Goal: Task Accomplishment & Management: Use online tool/utility

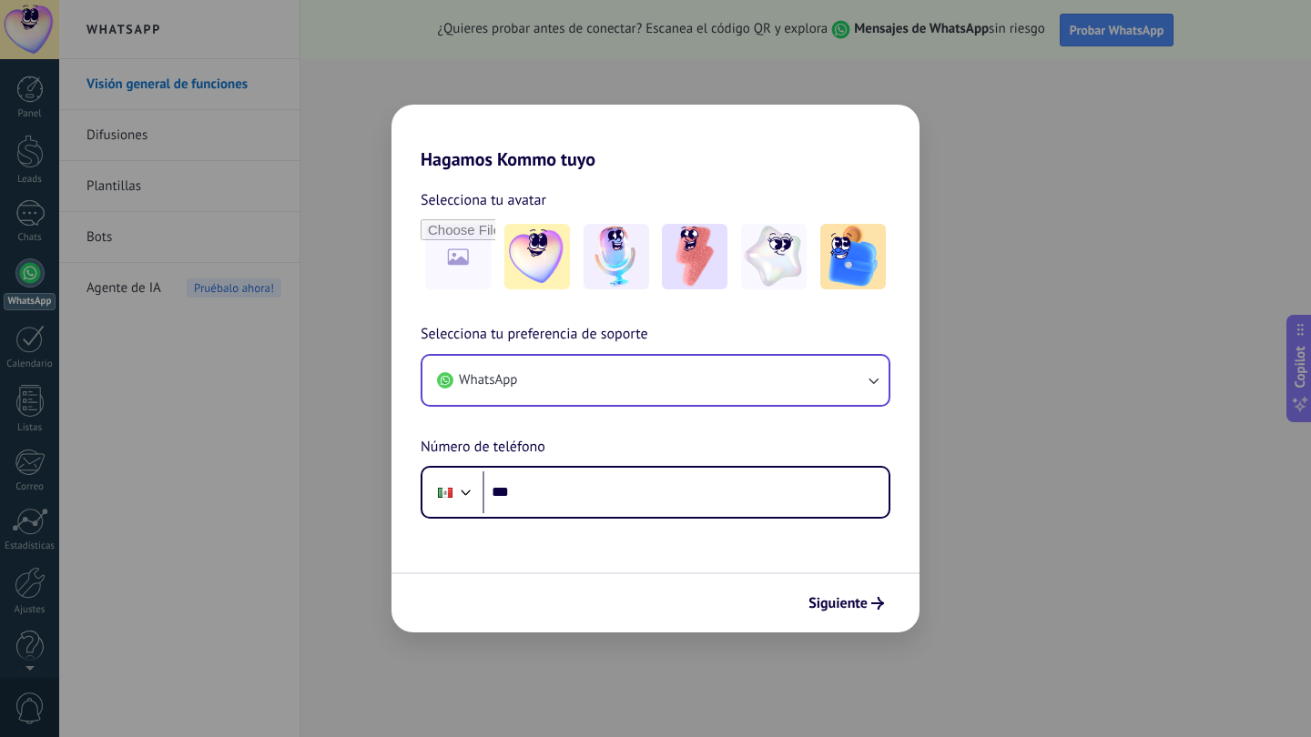
click at [574, 379] on button "WhatsApp" at bounding box center [655, 380] width 466 height 49
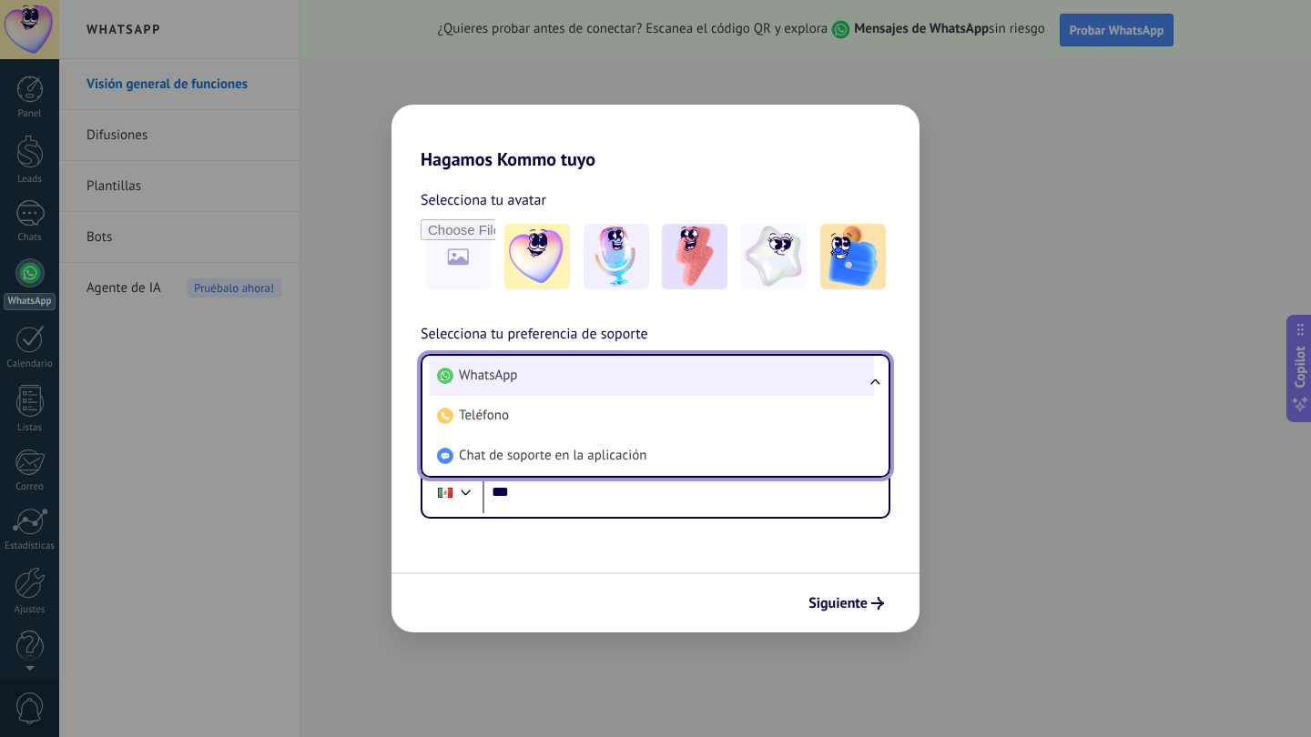
click at [621, 375] on li "WhatsApp" at bounding box center [652, 376] width 444 height 40
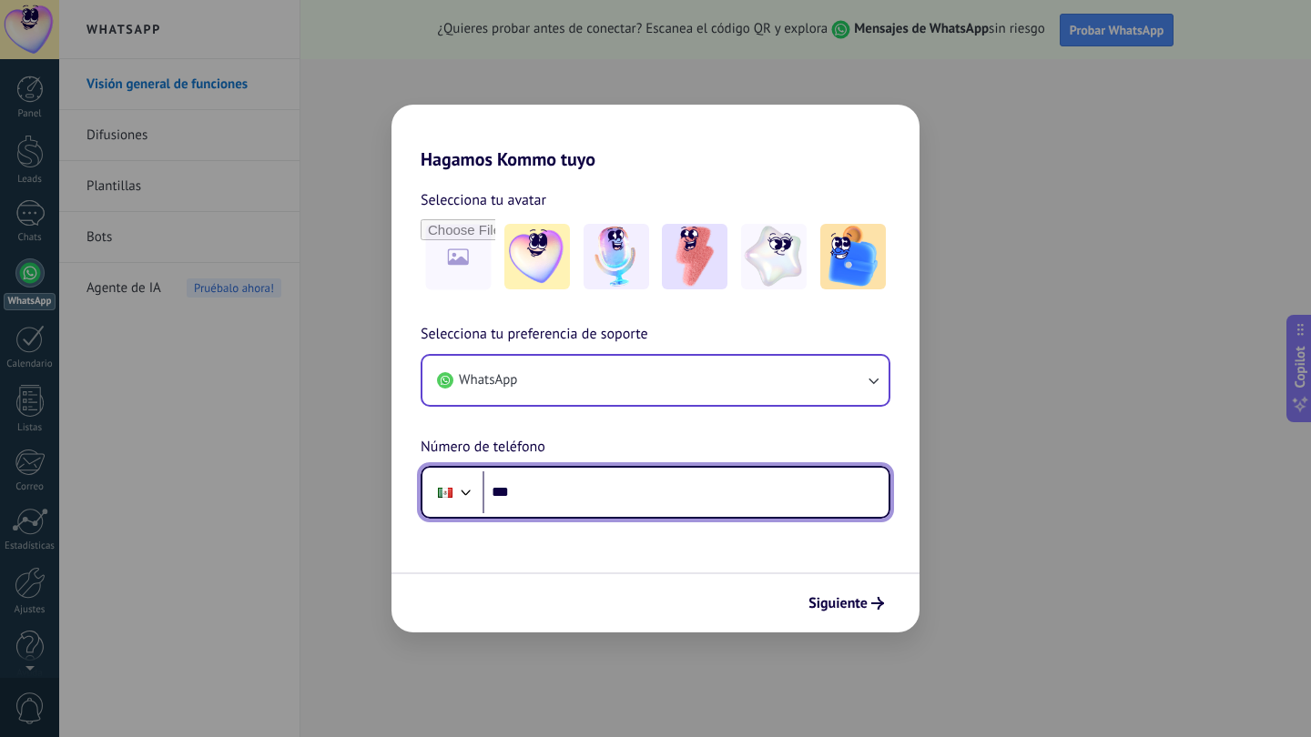
click at [560, 484] on input "***" at bounding box center [686, 493] width 406 height 42
type input "**********"
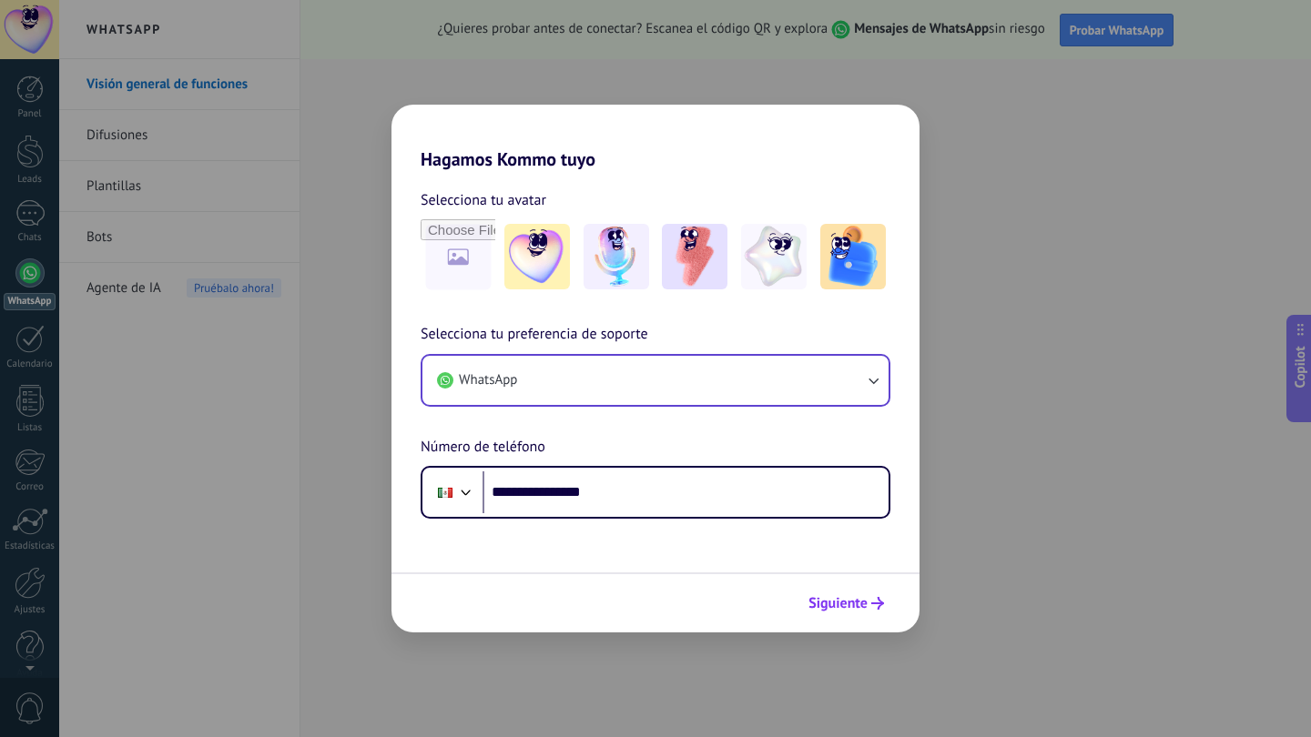
click at [827, 613] on button "Siguiente" at bounding box center [846, 603] width 92 height 31
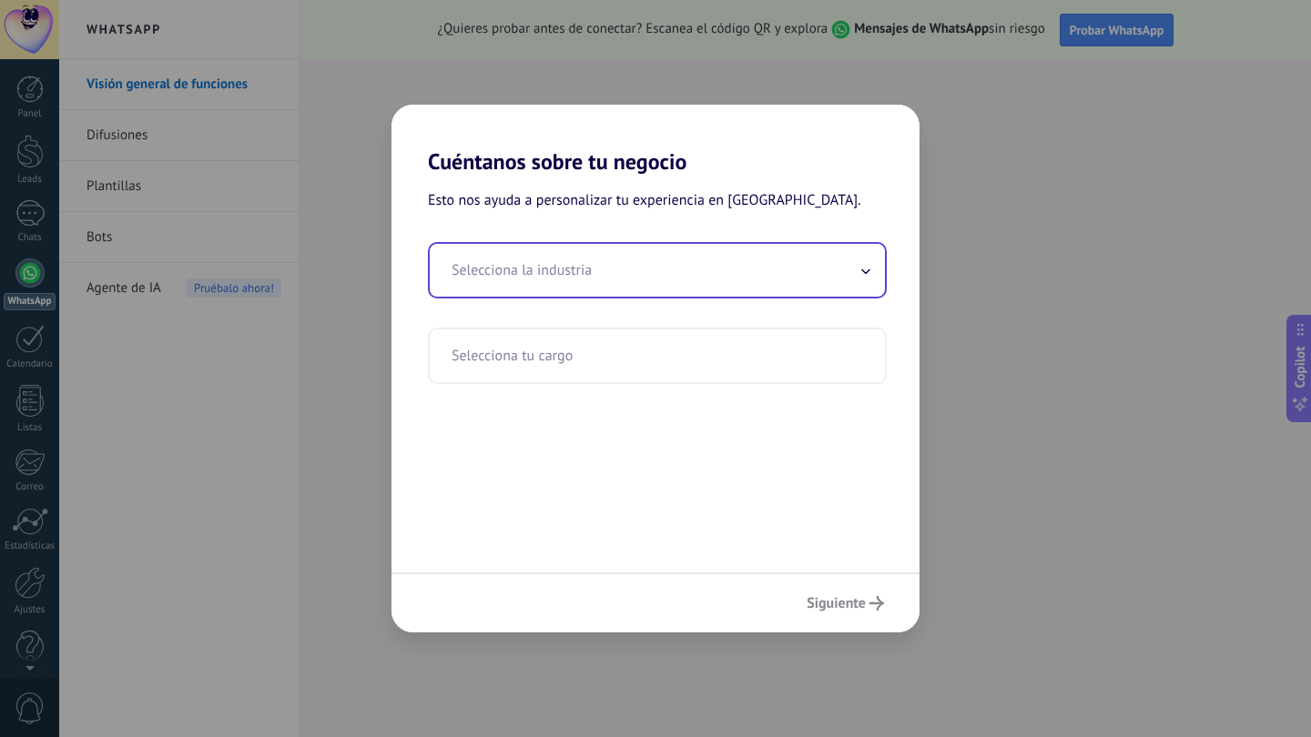
click at [846, 281] on input "text" at bounding box center [657, 270] width 455 height 53
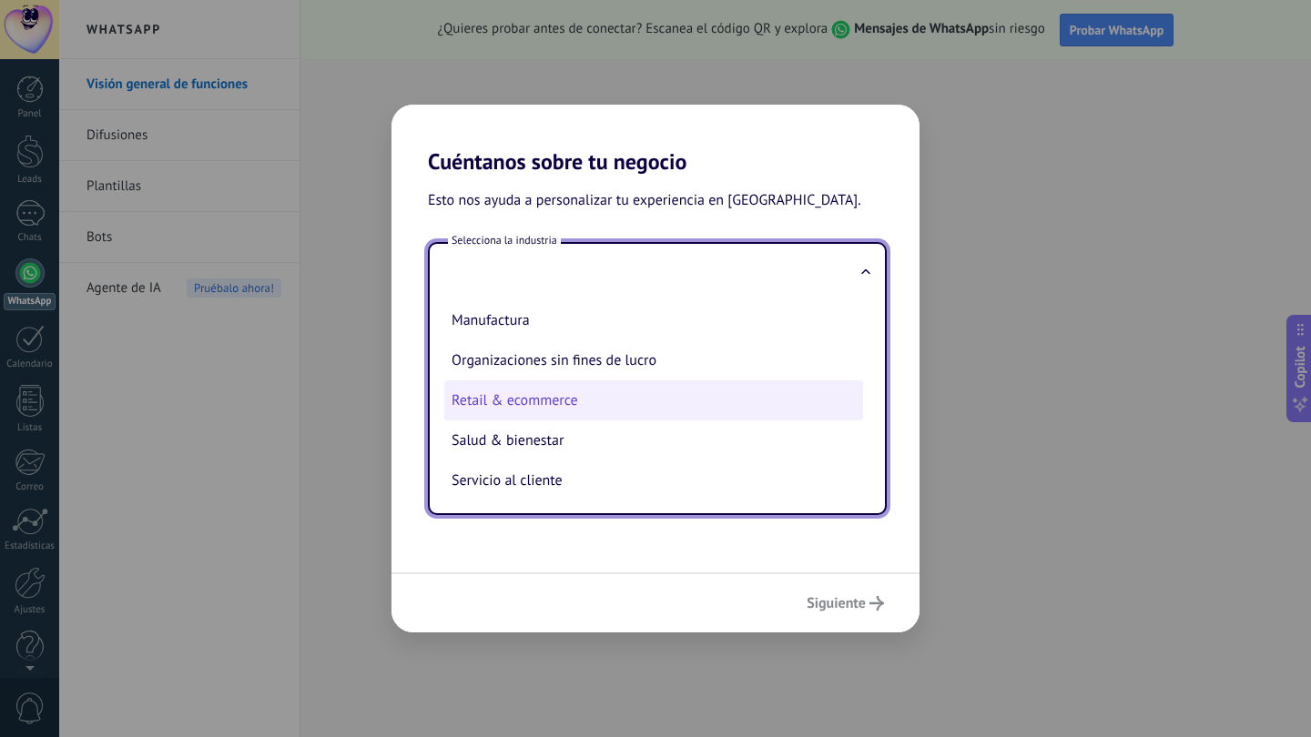
scroll to position [290, 0]
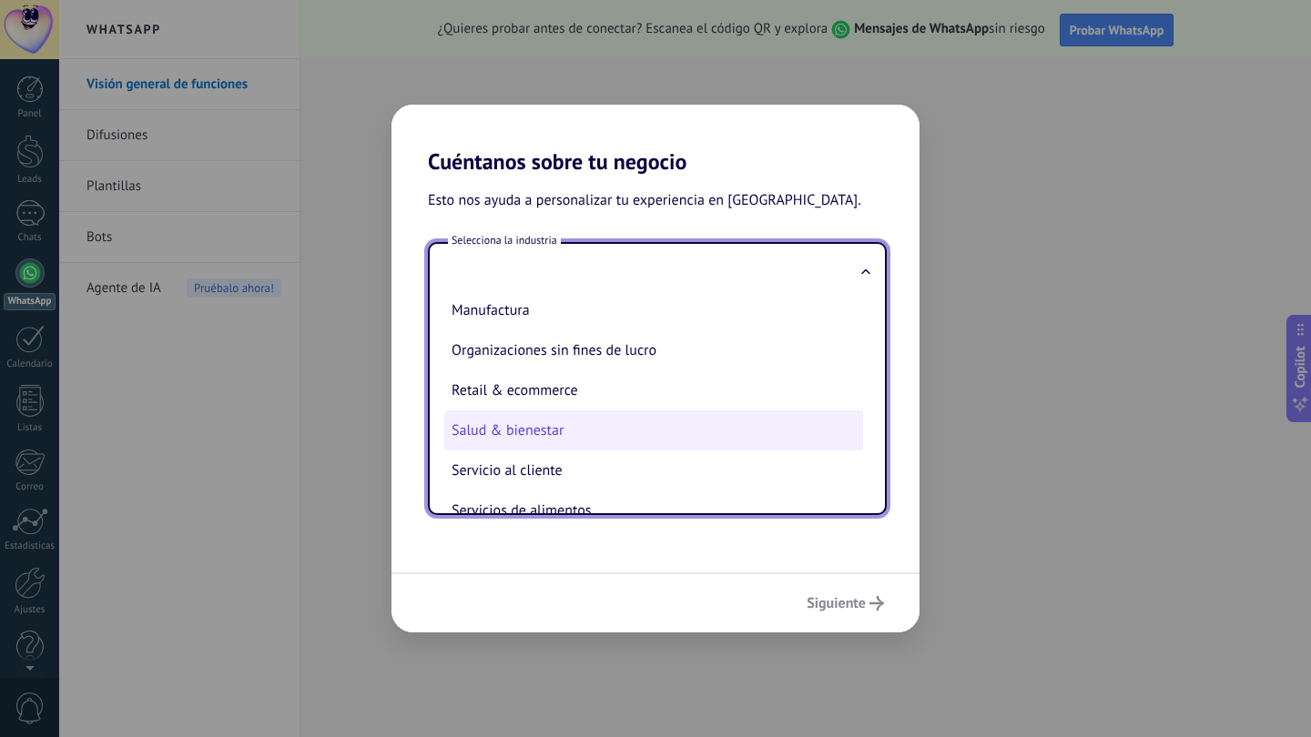
click at [613, 423] on li "Salud & bienestar" at bounding box center [653, 431] width 419 height 40
type input "**********"
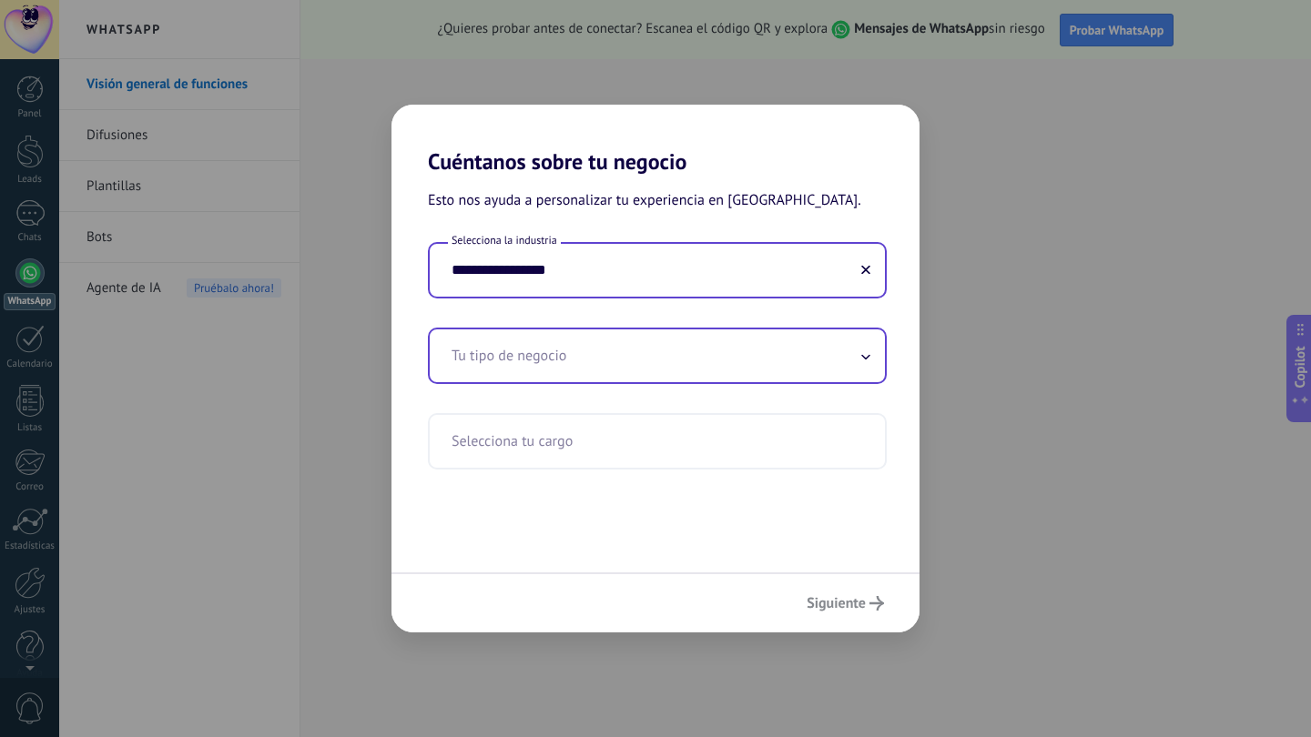
click at [616, 353] on input "text" at bounding box center [657, 356] width 455 height 53
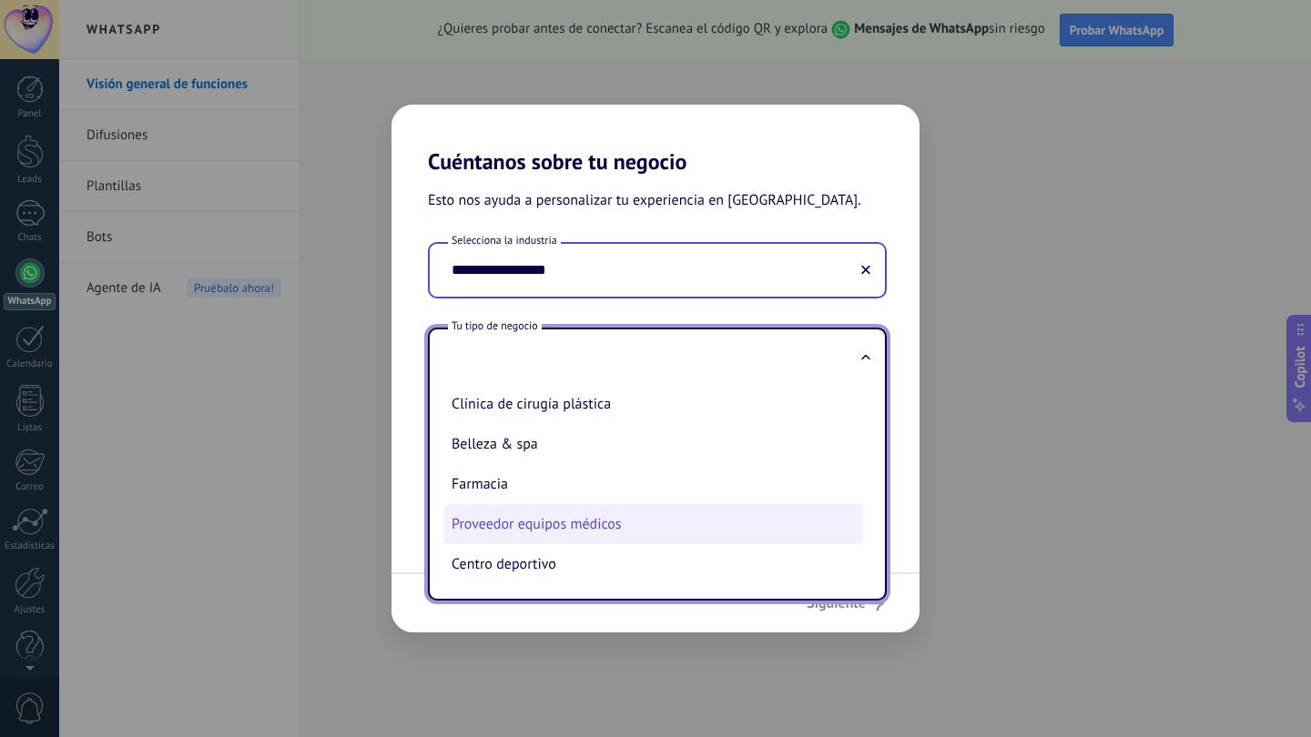
scroll to position [82, 0]
click at [597, 523] on li "Proveedor equipos médicos" at bounding box center [653, 524] width 419 height 40
type input "**********"
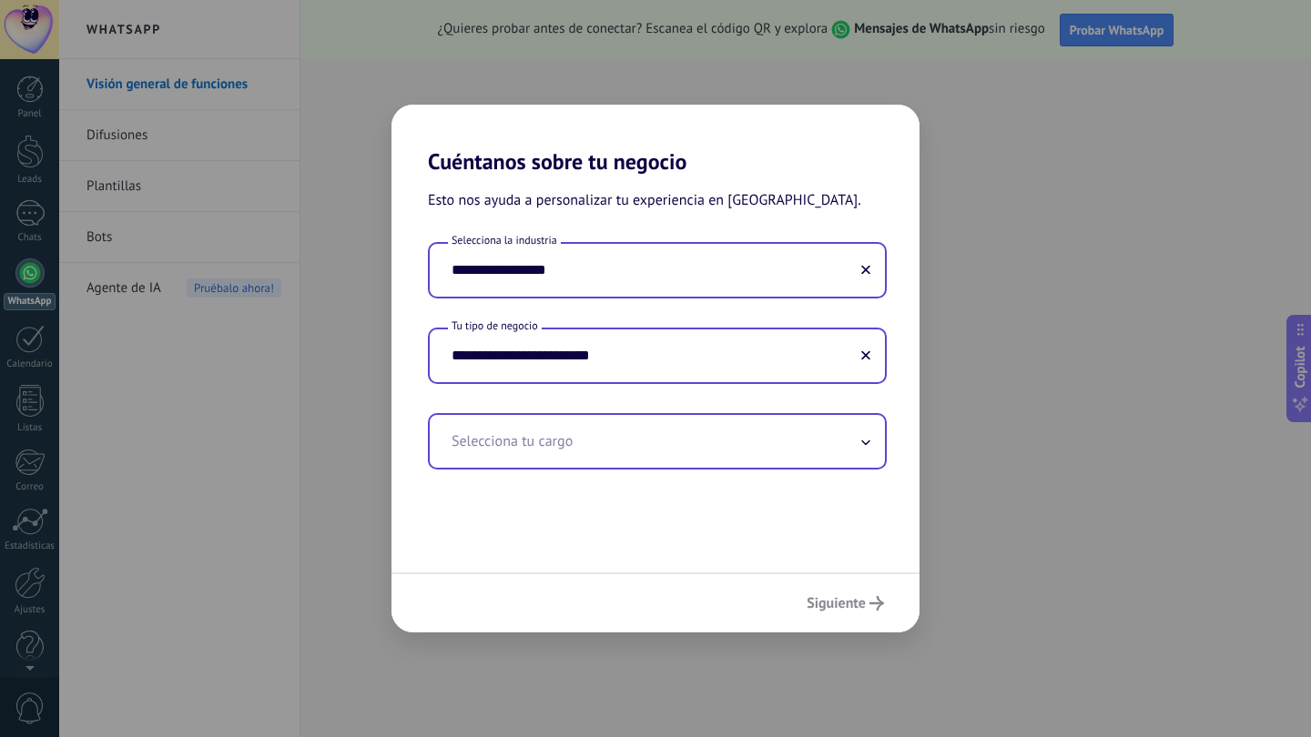
click at [640, 448] on input "text" at bounding box center [657, 441] width 455 height 53
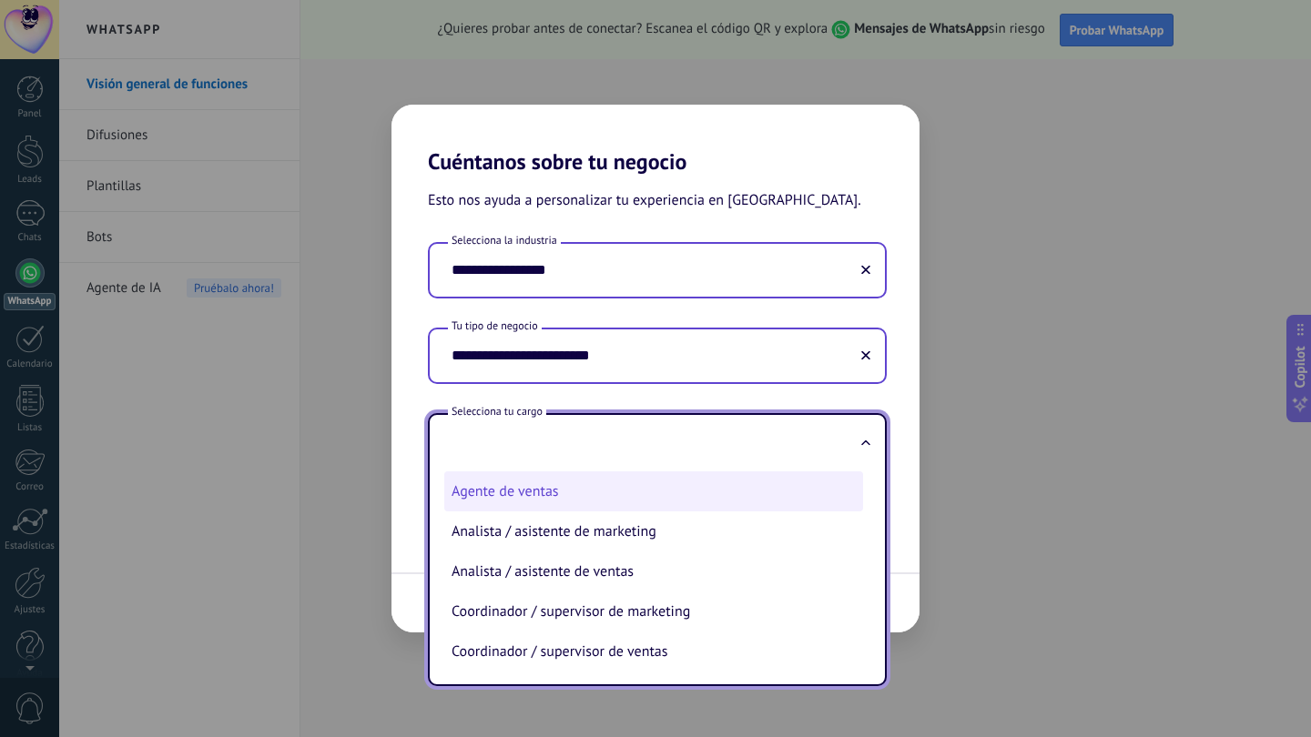
click at [632, 491] on li "Agente de ventas" at bounding box center [653, 492] width 419 height 40
type input "**********"
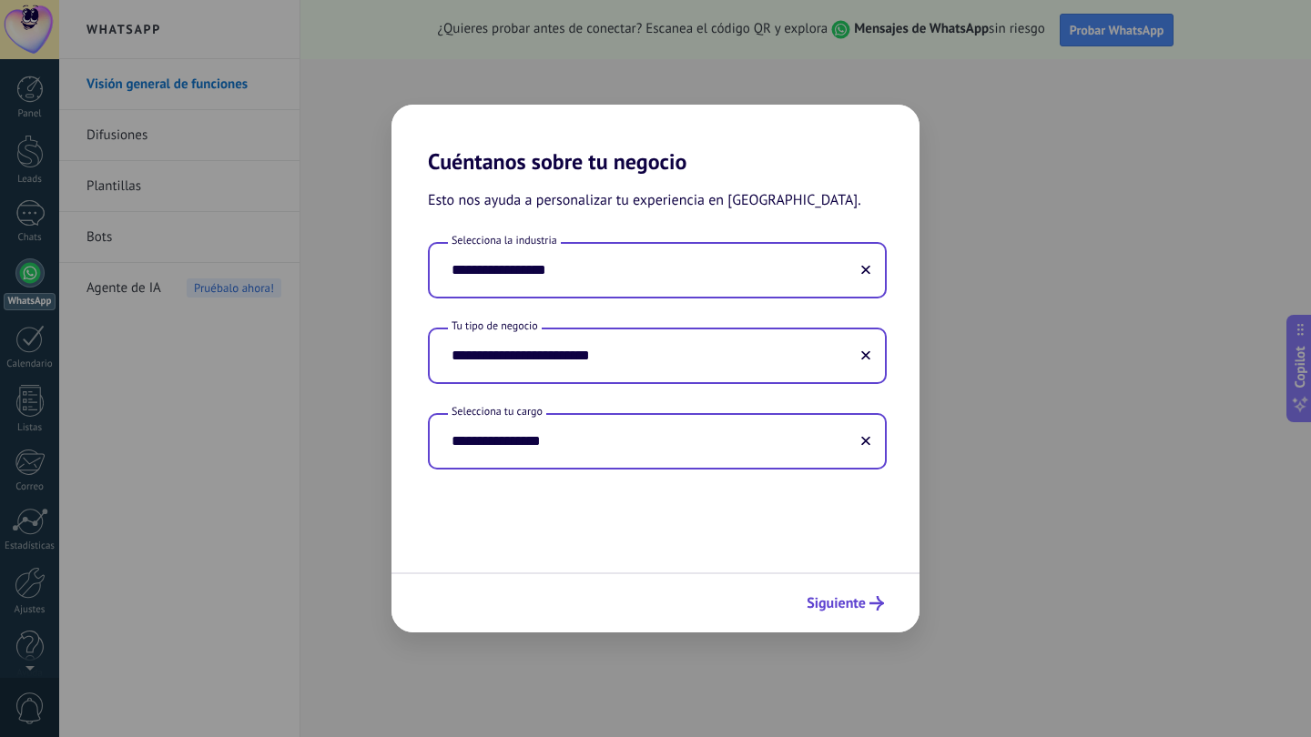
click at [877, 604] on use "submit" at bounding box center [876, 603] width 15 height 15
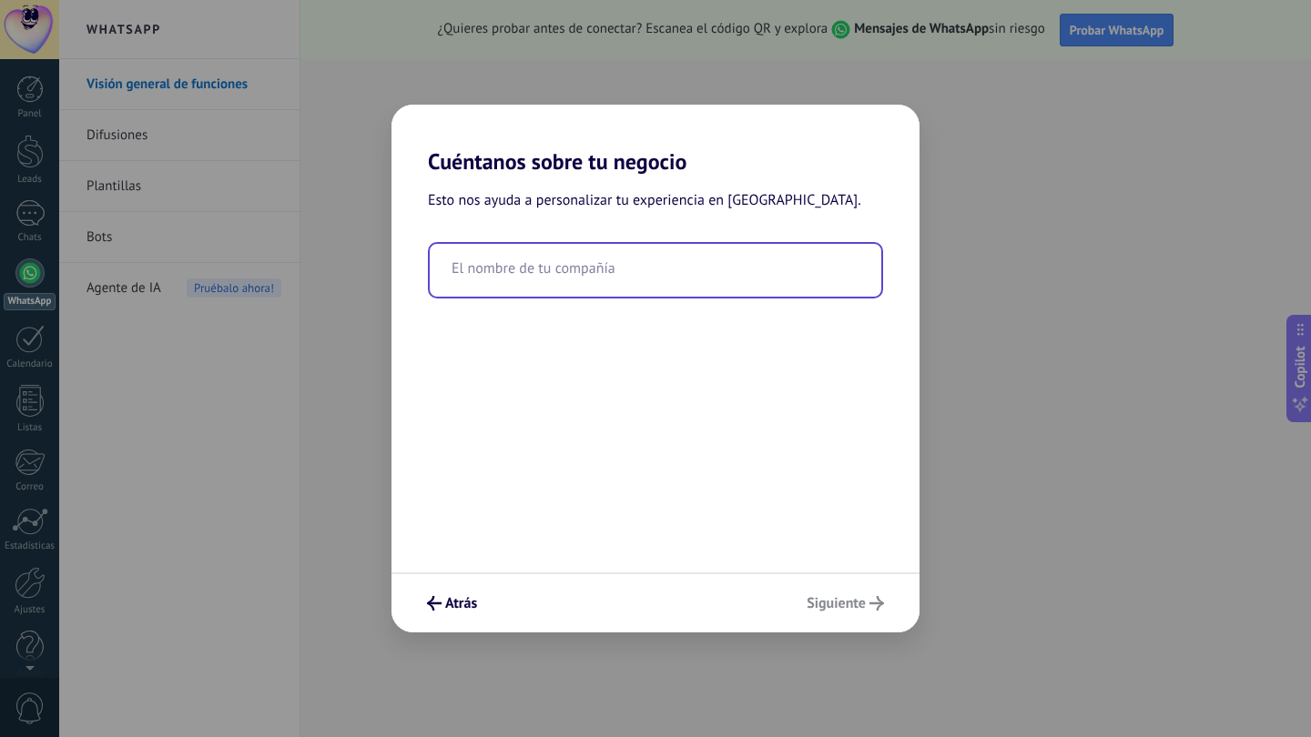
click at [734, 263] on input "text" at bounding box center [656, 270] width 452 height 53
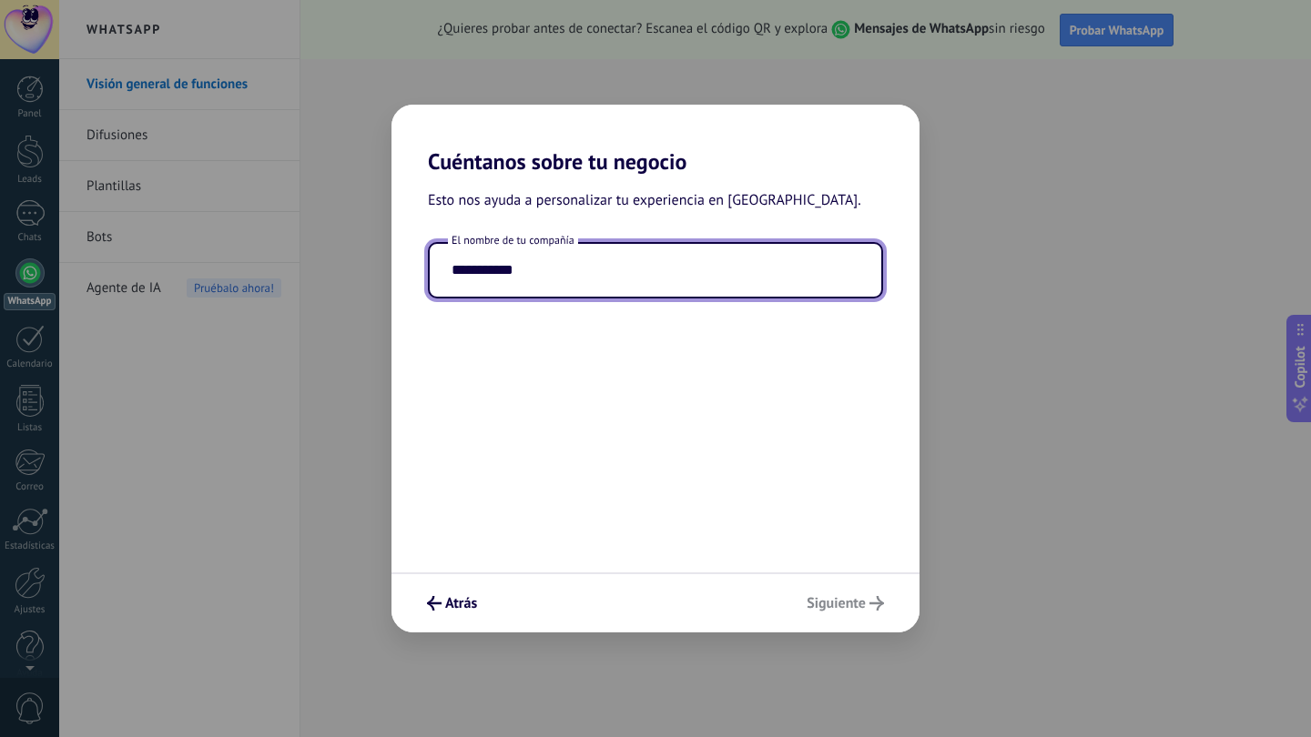
type input "**********"
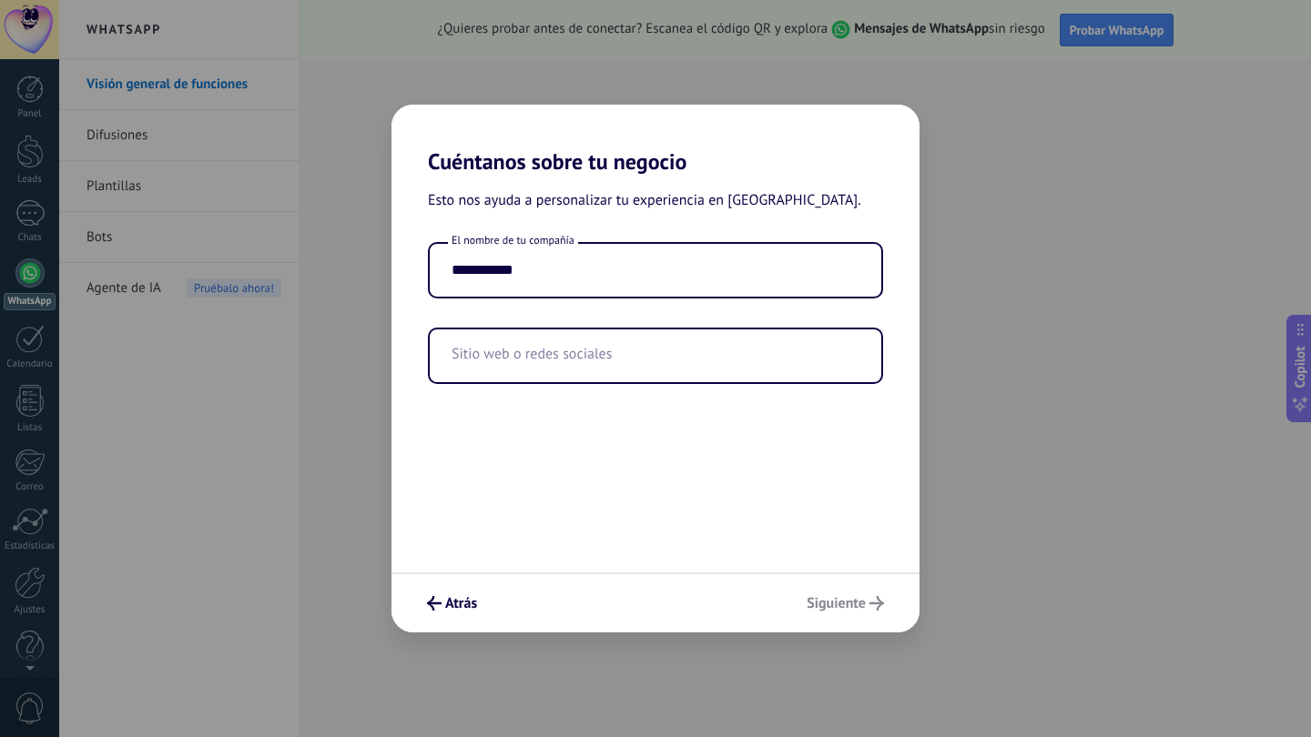
click at [862, 605] on div "Atrás Siguiente" at bounding box center [655, 603] width 528 height 60
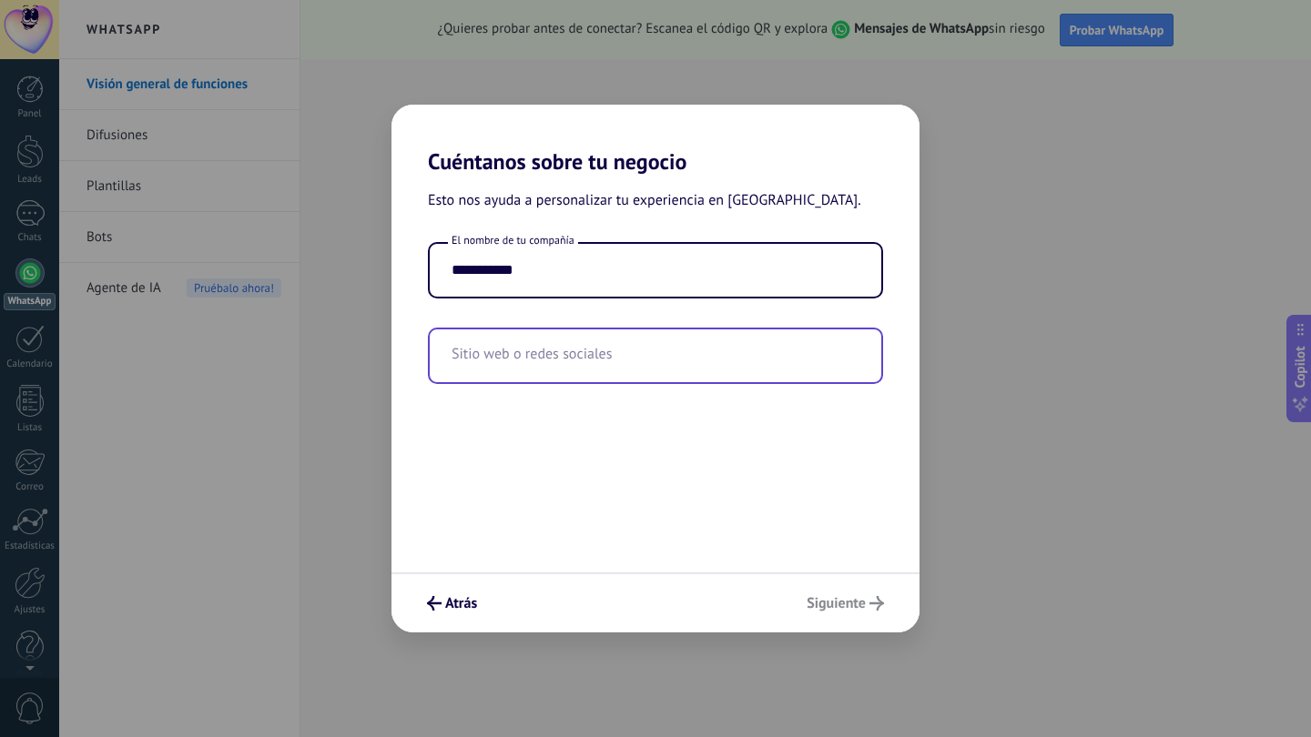
click at [651, 361] on input "text" at bounding box center [656, 356] width 452 height 53
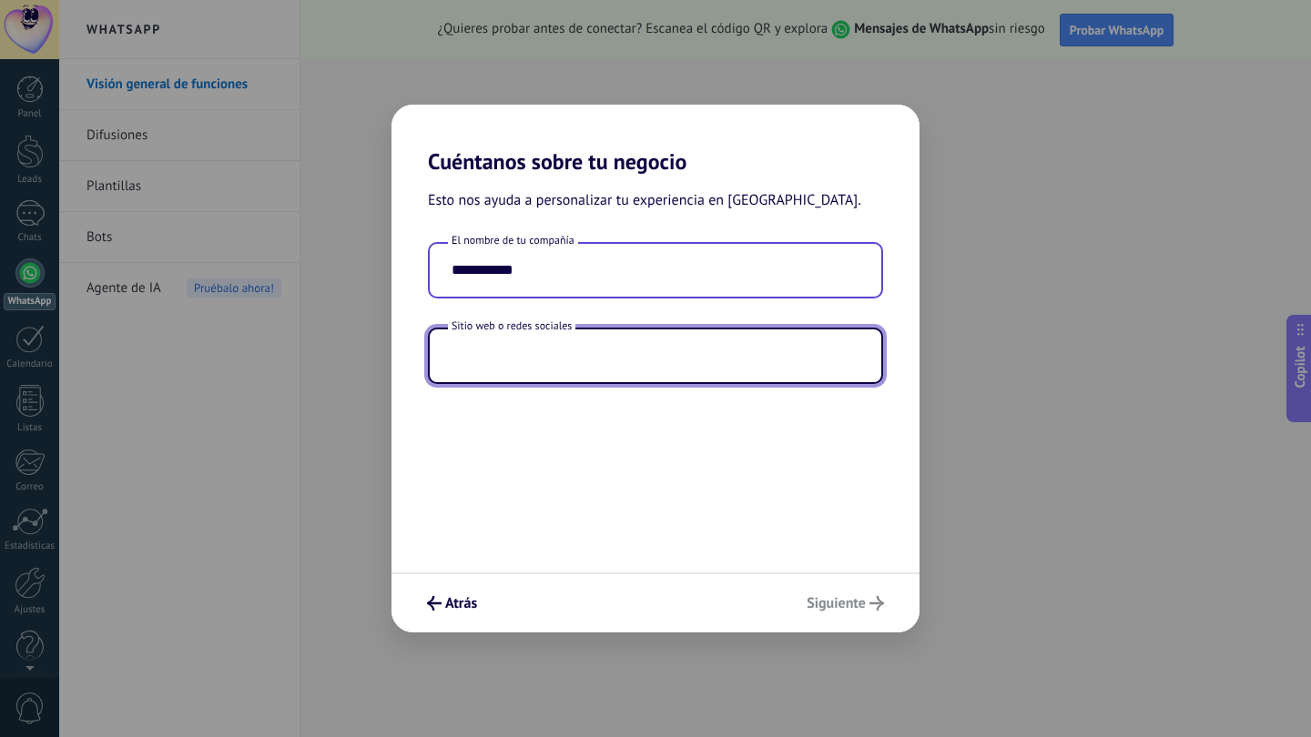
paste input "**********"
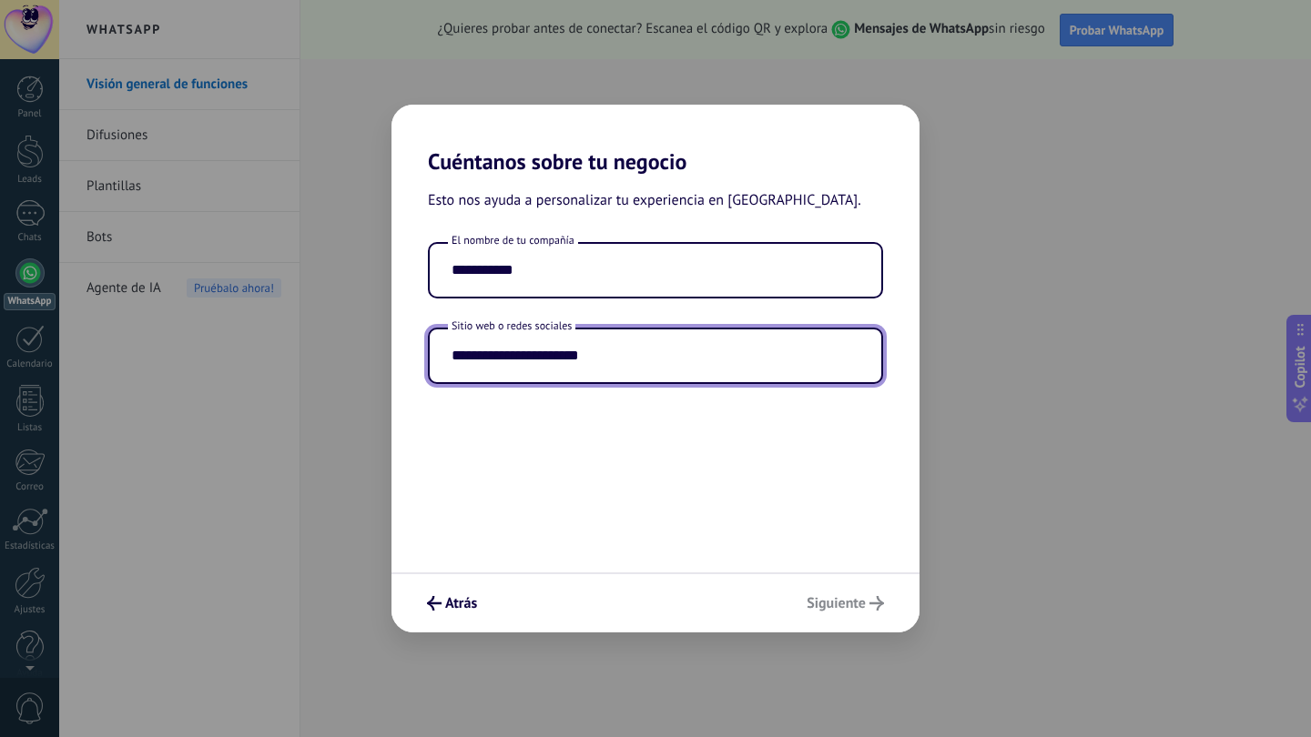
type input "**********"
click at [804, 610] on div "Atrás Siguiente" at bounding box center [655, 603] width 528 height 60
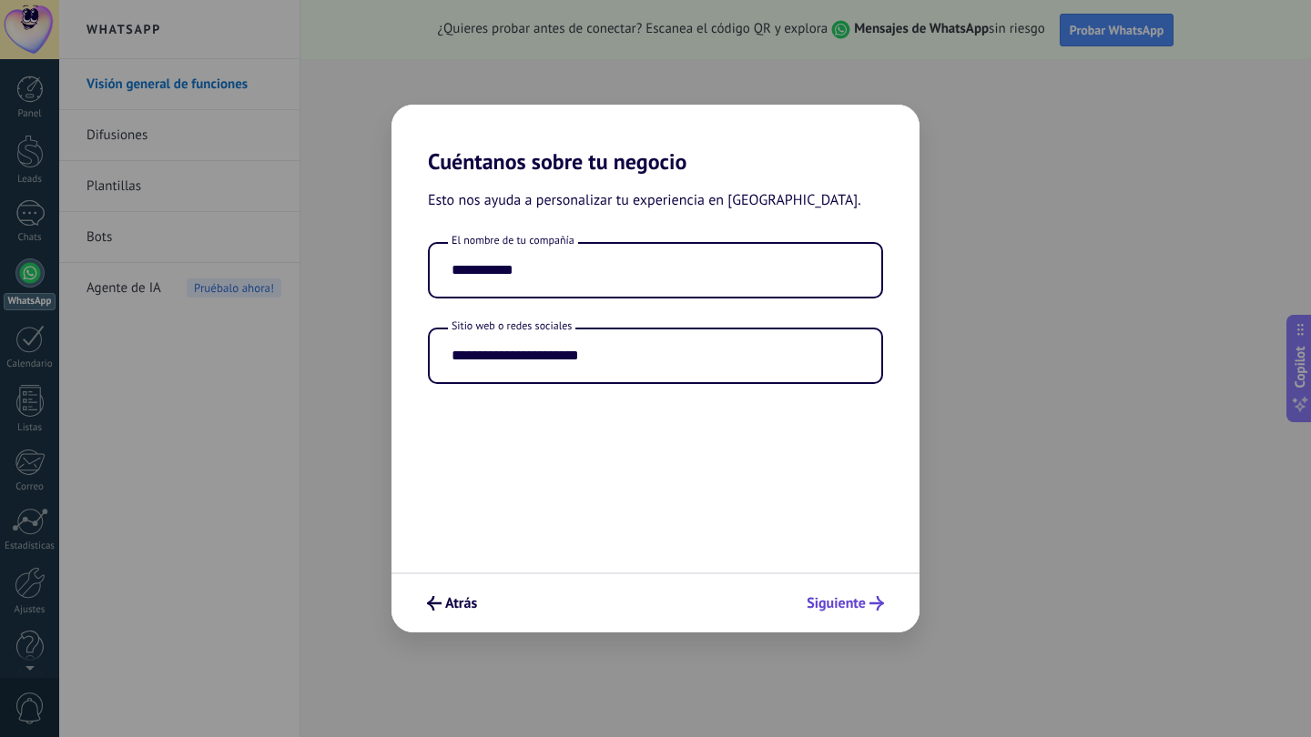
click at [810, 608] on span "Siguiente" at bounding box center [836, 603] width 59 height 13
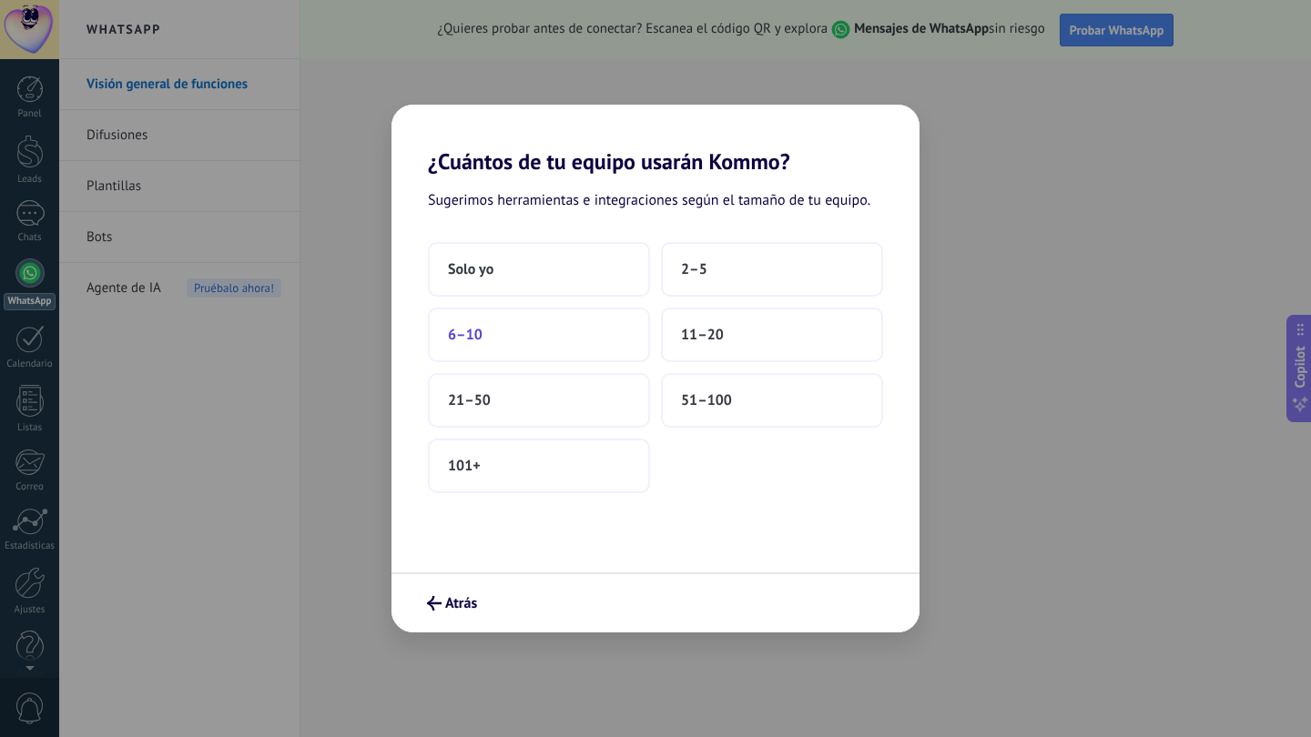
click at [563, 349] on button "6–10" at bounding box center [539, 335] width 222 height 55
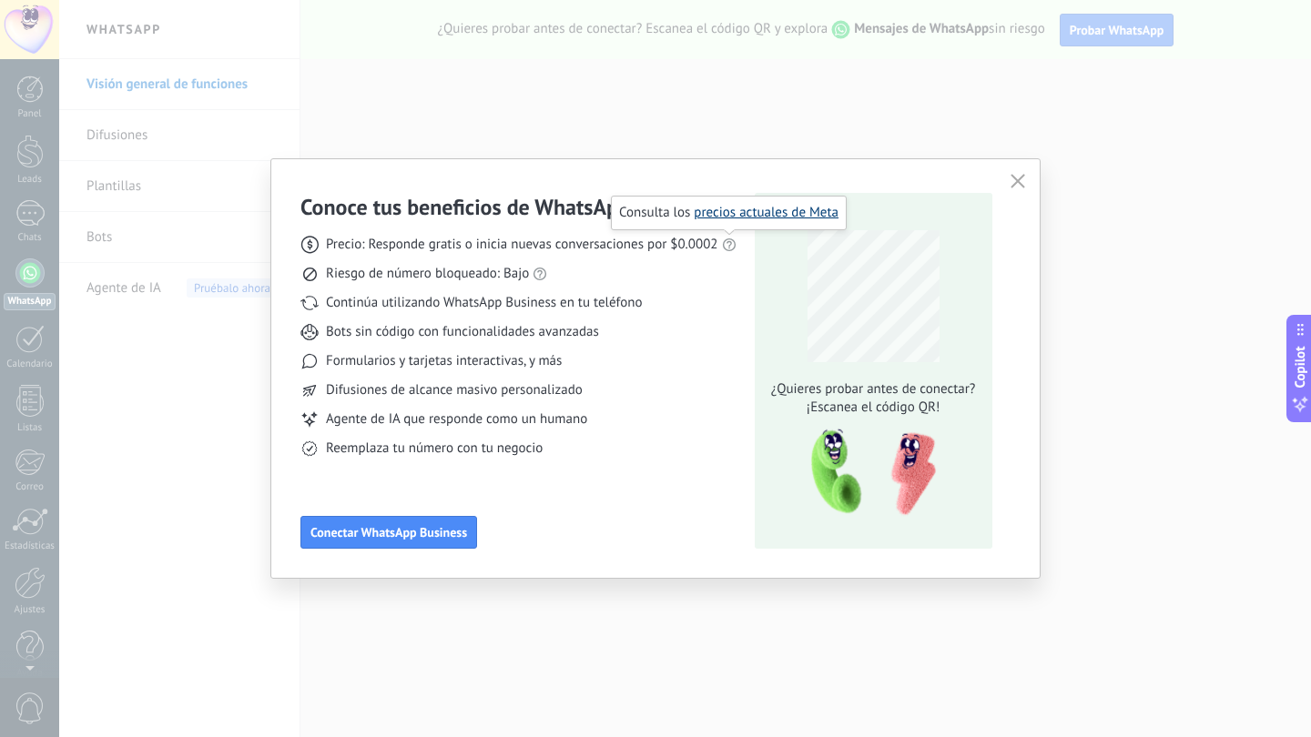
click at [749, 216] on link "precios actuales de Meta" at bounding box center [766, 212] width 145 height 17
click at [432, 541] on button "Conectar WhatsApp Business" at bounding box center [388, 532] width 177 height 33
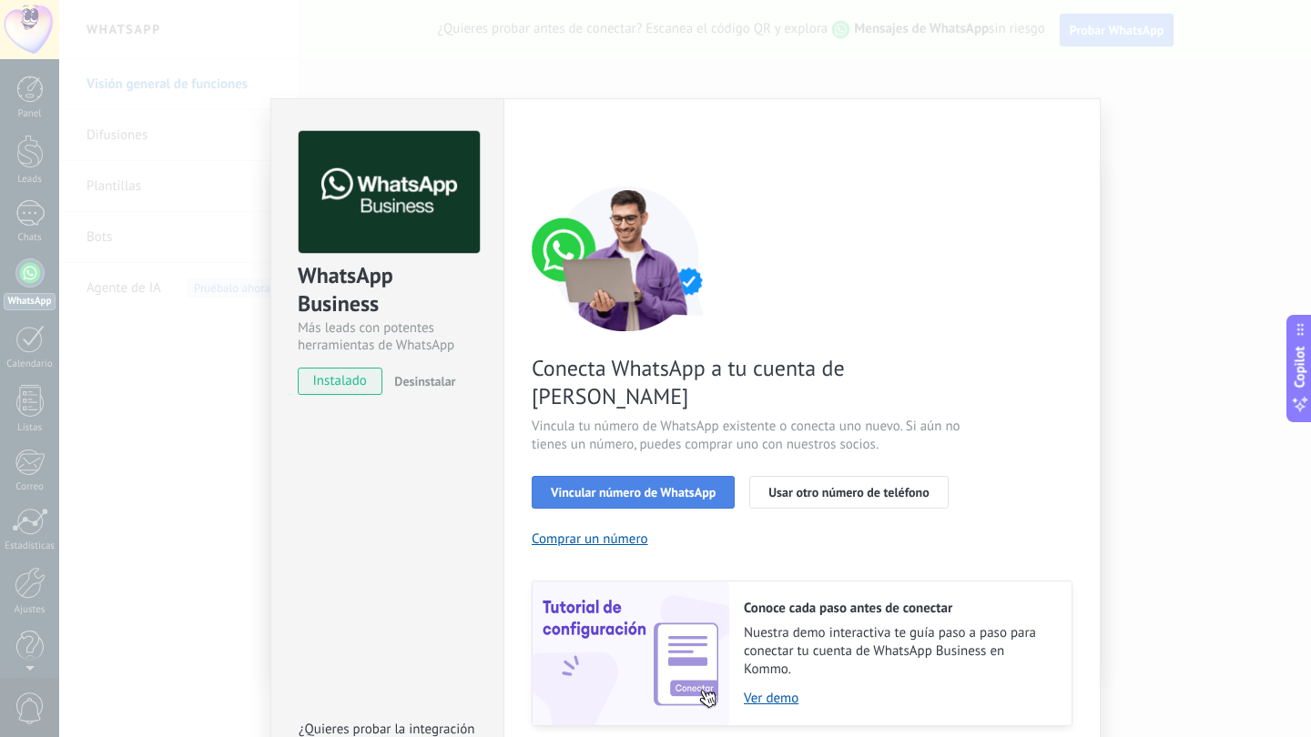
click at [672, 486] on span "Vincular número de WhatsApp" at bounding box center [633, 492] width 165 height 13
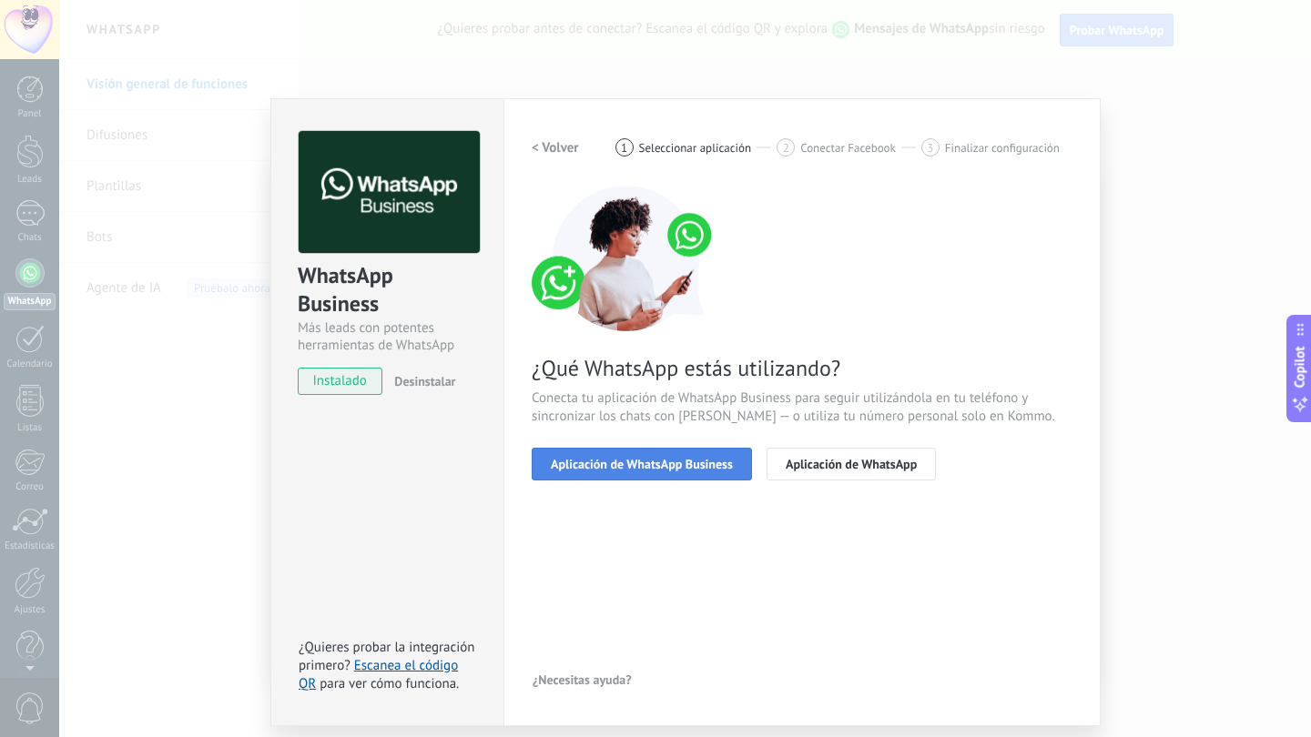
click at [670, 467] on span "Aplicación de WhatsApp Business" at bounding box center [642, 464] width 182 height 13
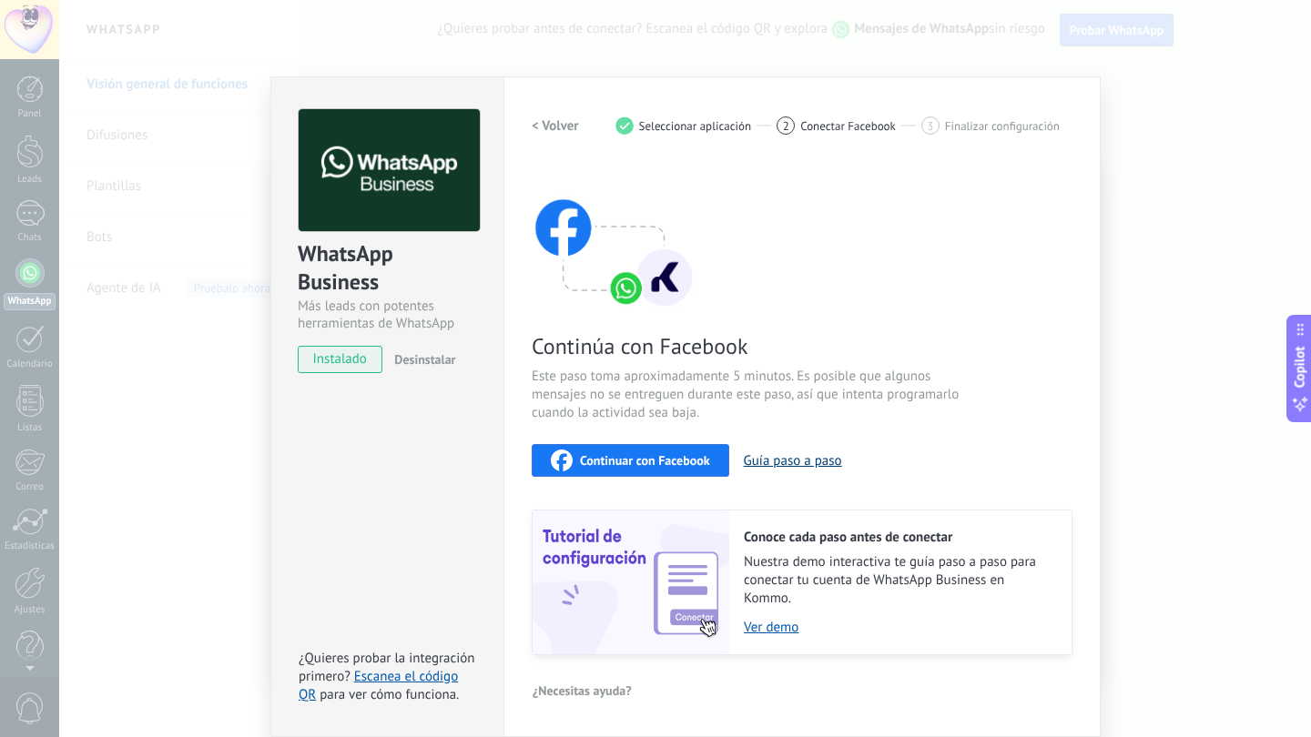
scroll to position [21, 0]
click at [807, 465] on button "Guía paso a paso" at bounding box center [793, 461] width 98 height 17
click at [659, 462] on span "Continuar con Facebook" at bounding box center [645, 461] width 130 height 13
click at [866, 126] on span "Conectar Facebook" at bounding box center [848, 127] width 96 height 14
click at [977, 126] on span "Finalizar configuración" at bounding box center [1002, 127] width 115 height 14
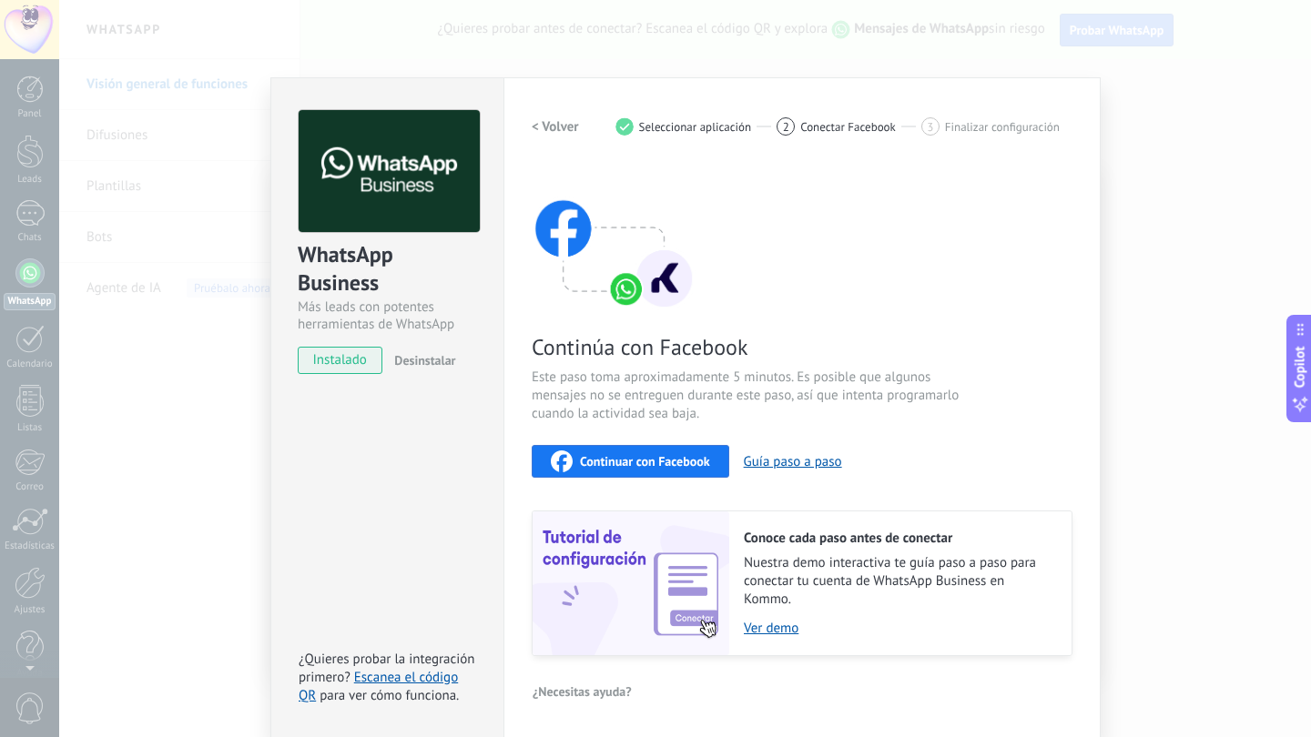
click at [617, 460] on span "Continuar con Facebook" at bounding box center [645, 461] width 130 height 13
click at [666, 462] on span "Continuar con Facebook" at bounding box center [645, 461] width 130 height 13
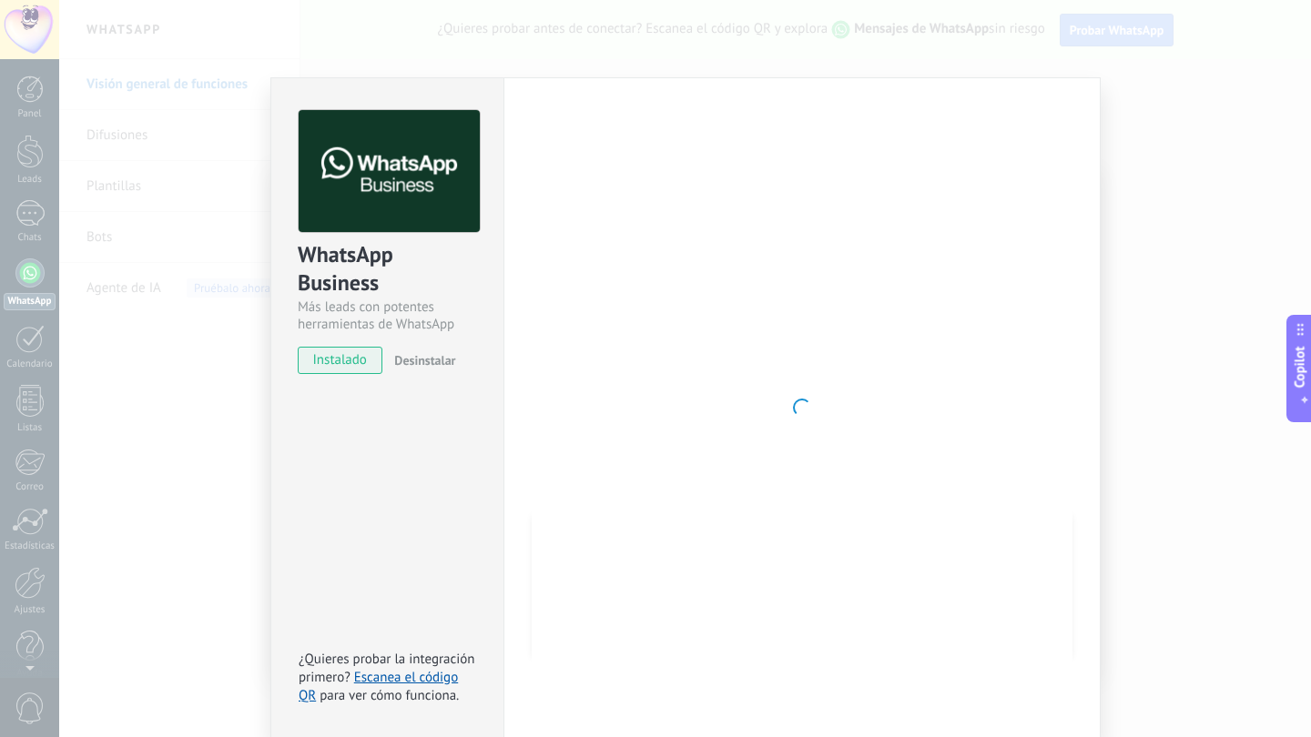
scroll to position [0, 0]
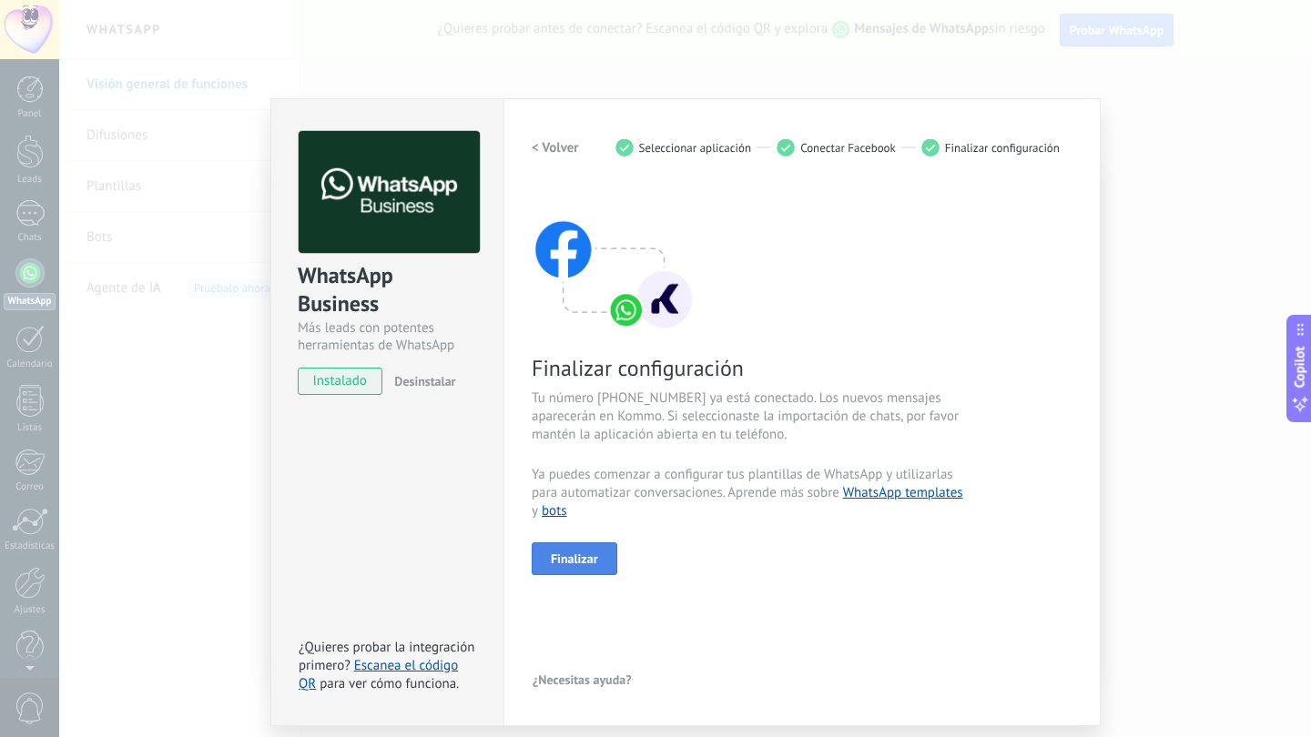
click at [597, 562] on span "Finalizar" at bounding box center [574, 559] width 47 height 13
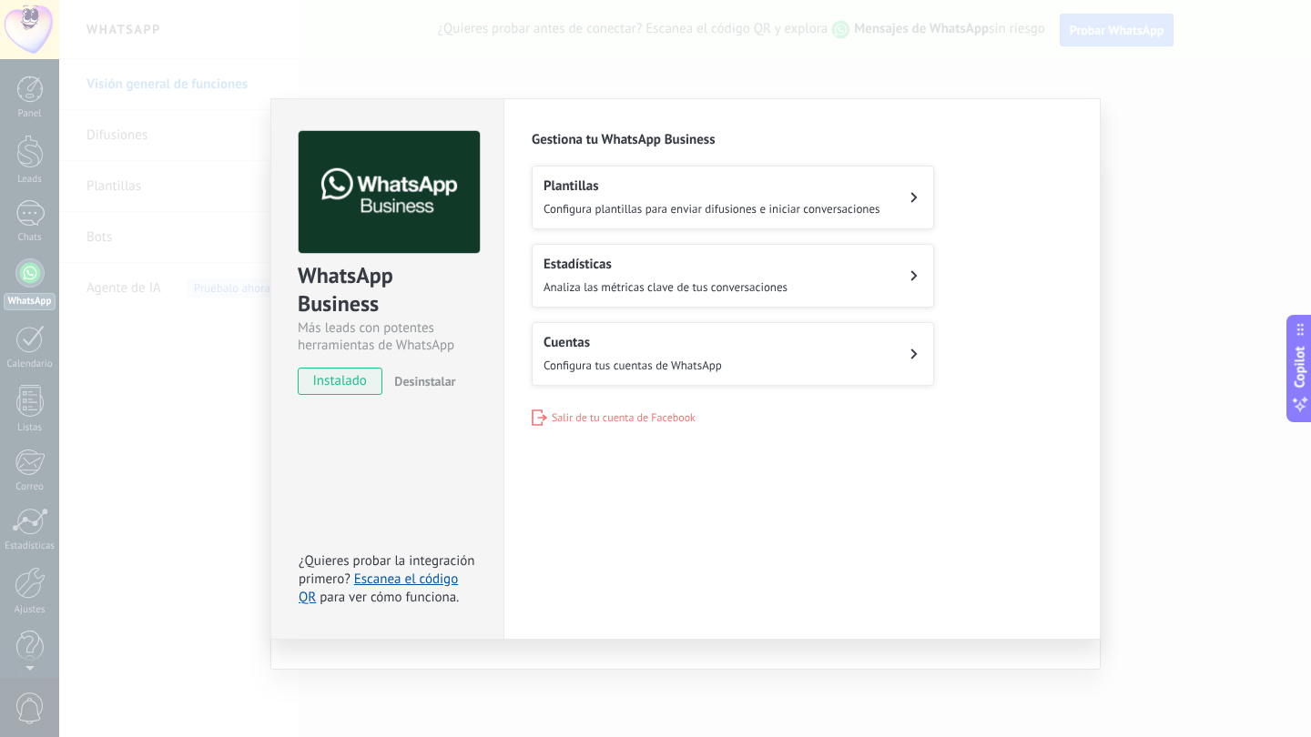
click at [846, 182] on h2 "Plantillas" at bounding box center [712, 186] width 337 height 17
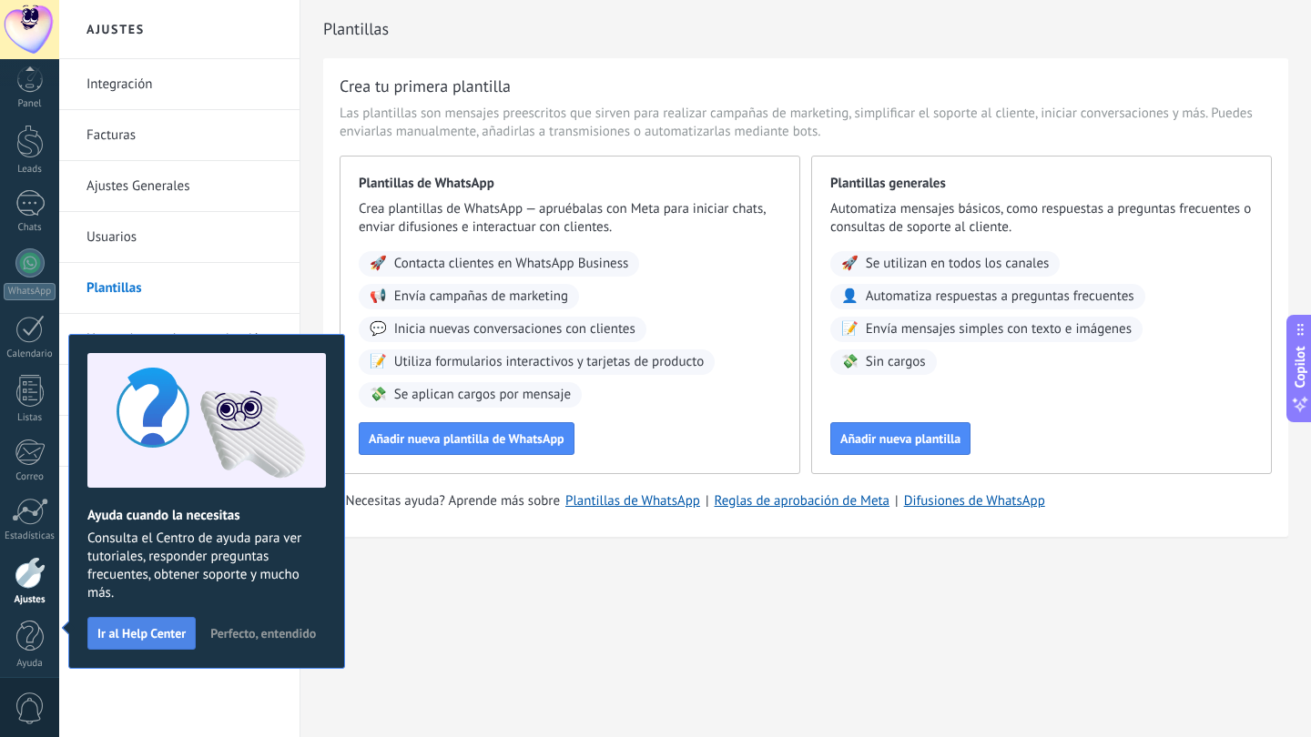
scroll to position [20, 0]
click at [237, 631] on span "Perfecto, entendido" at bounding box center [263, 633] width 106 height 13
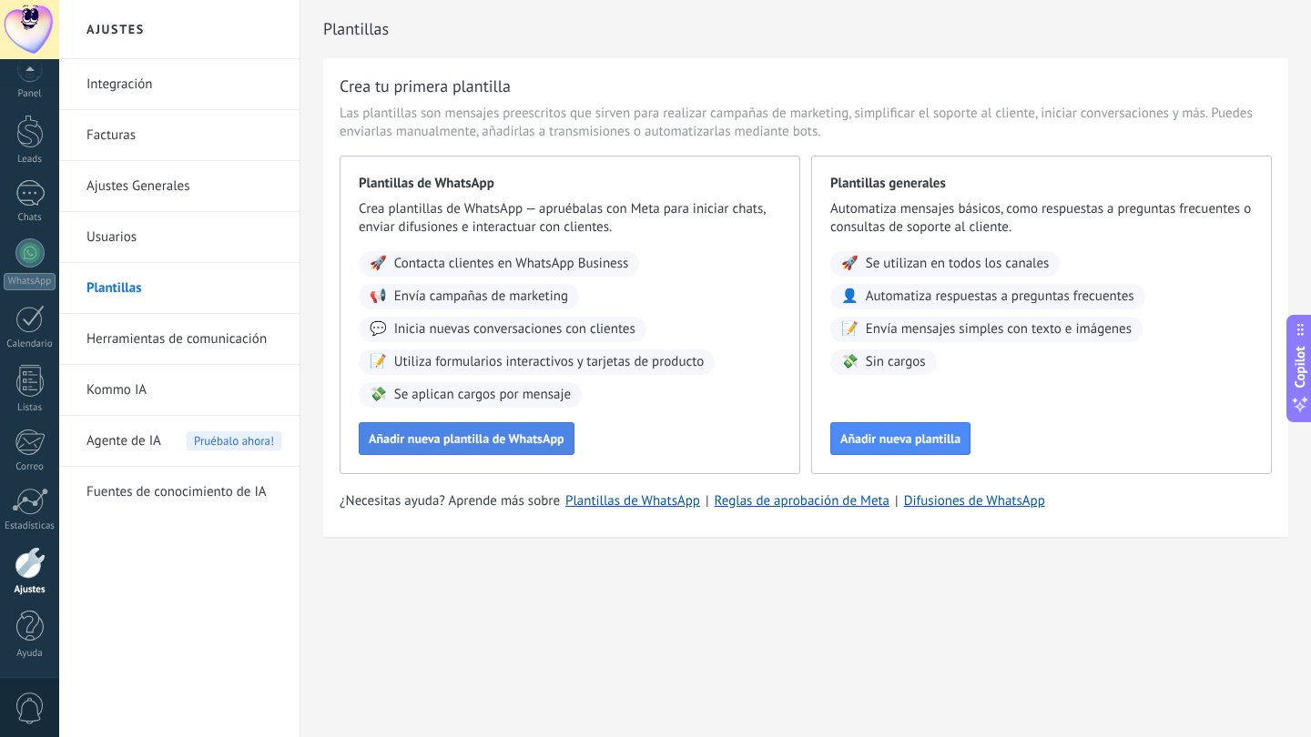
click at [448, 431] on button "Añadir nueva plantilla de WhatsApp" at bounding box center [467, 438] width 216 height 33
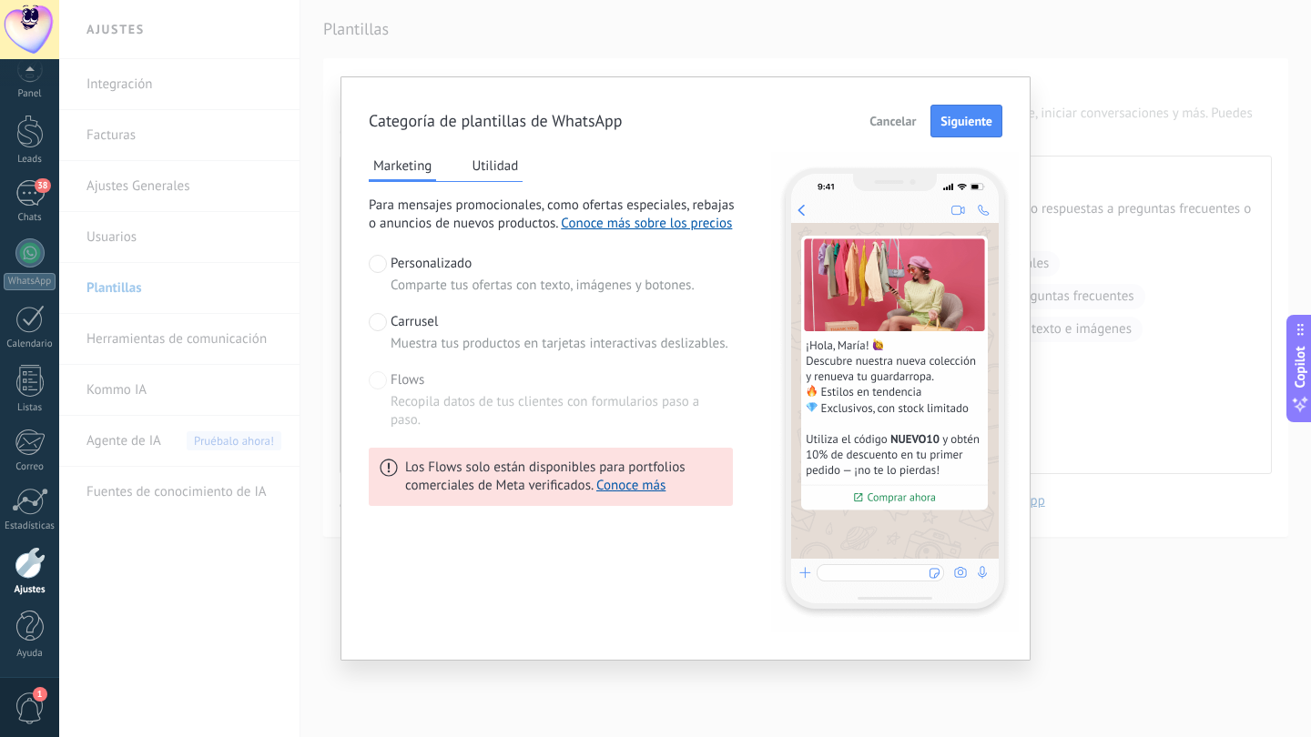
click at [378, 324] on span at bounding box center [378, 322] width 18 height 18
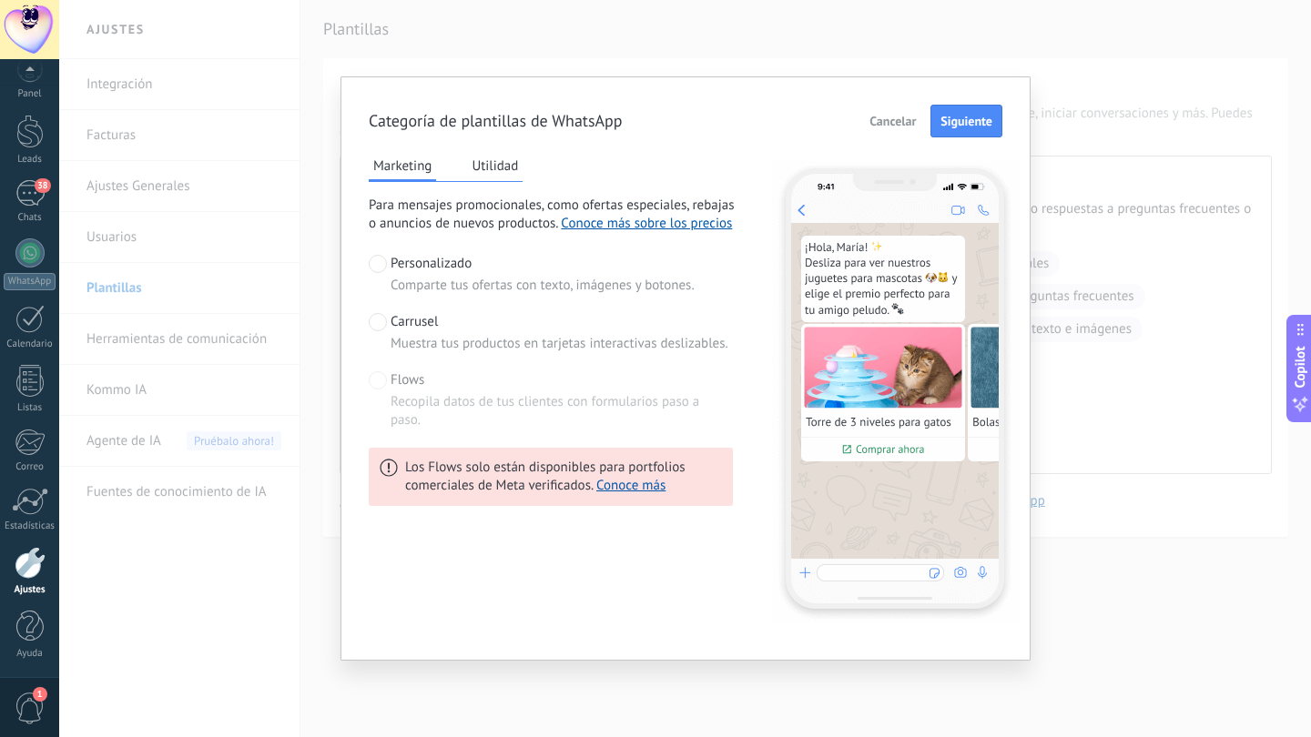
click at [379, 262] on span at bounding box center [378, 264] width 18 height 18
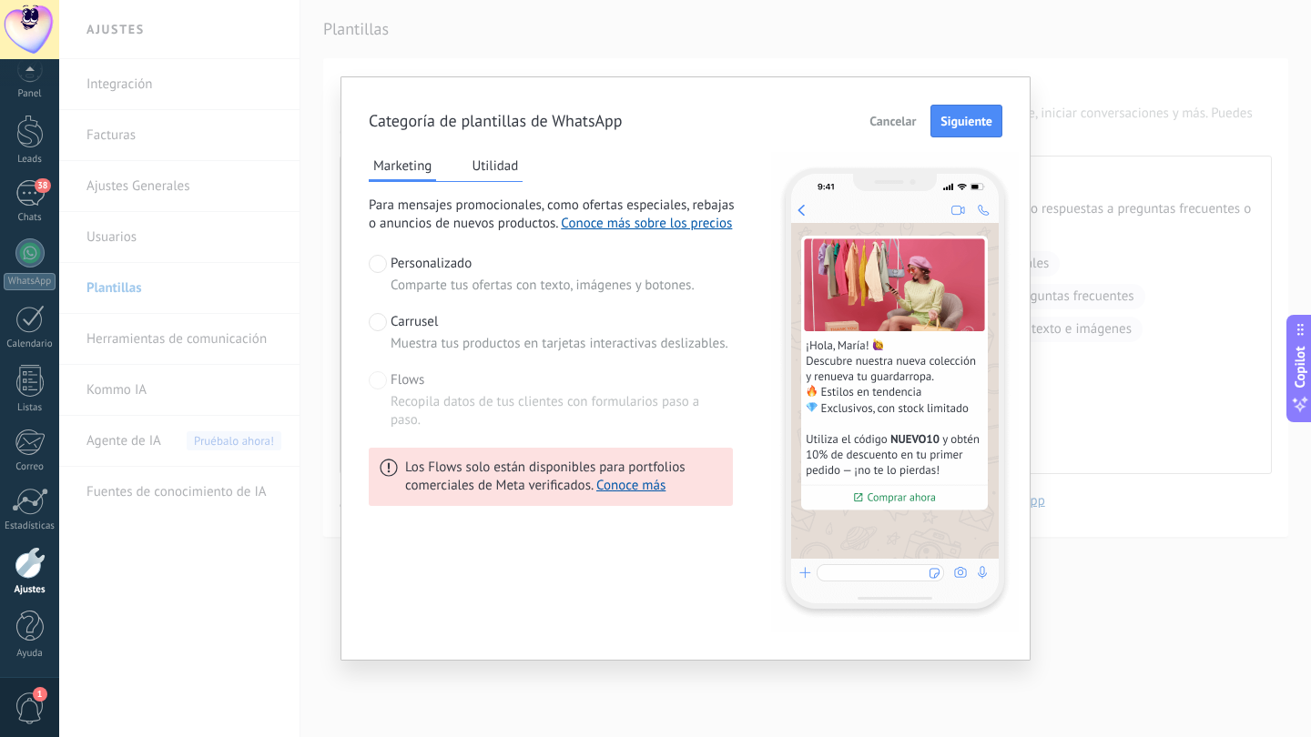
click at [377, 322] on span at bounding box center [378, 322] width 18 height 18
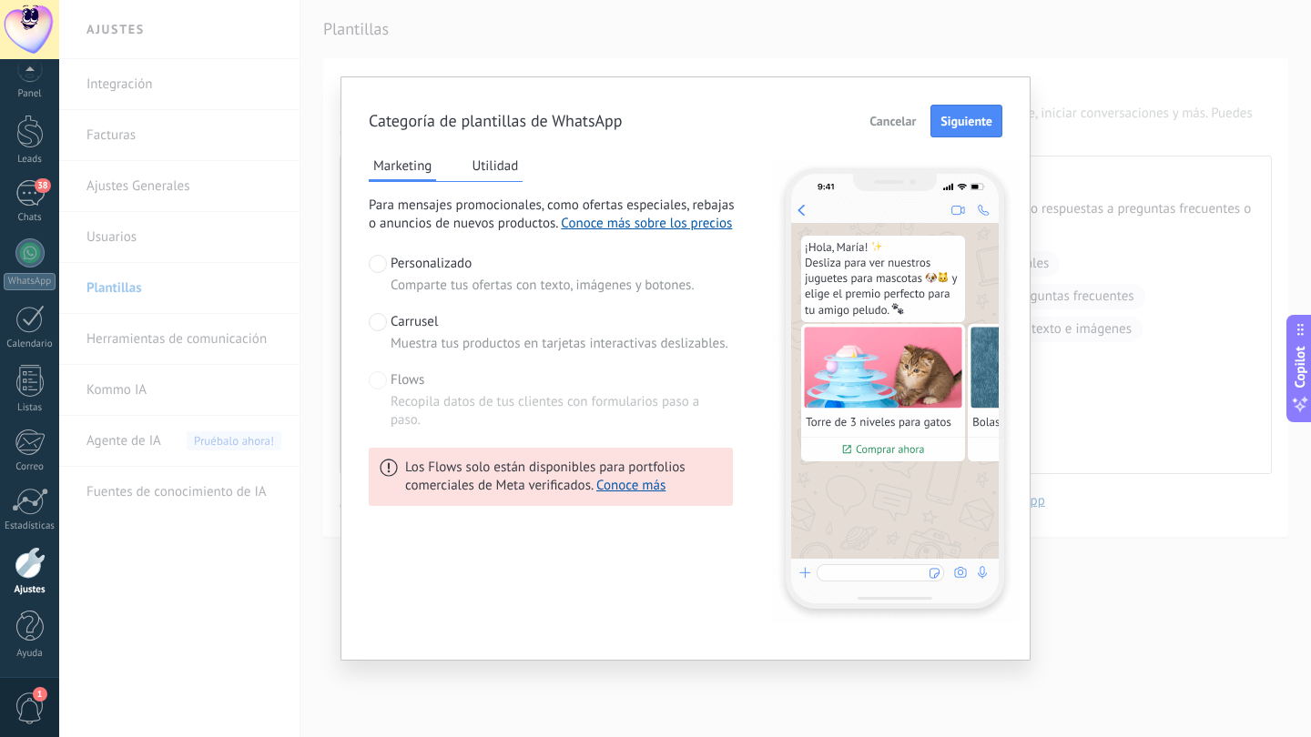
click at [489, 172] on button "Utilidad" at bounding box center [495, 165] width 56 height 27
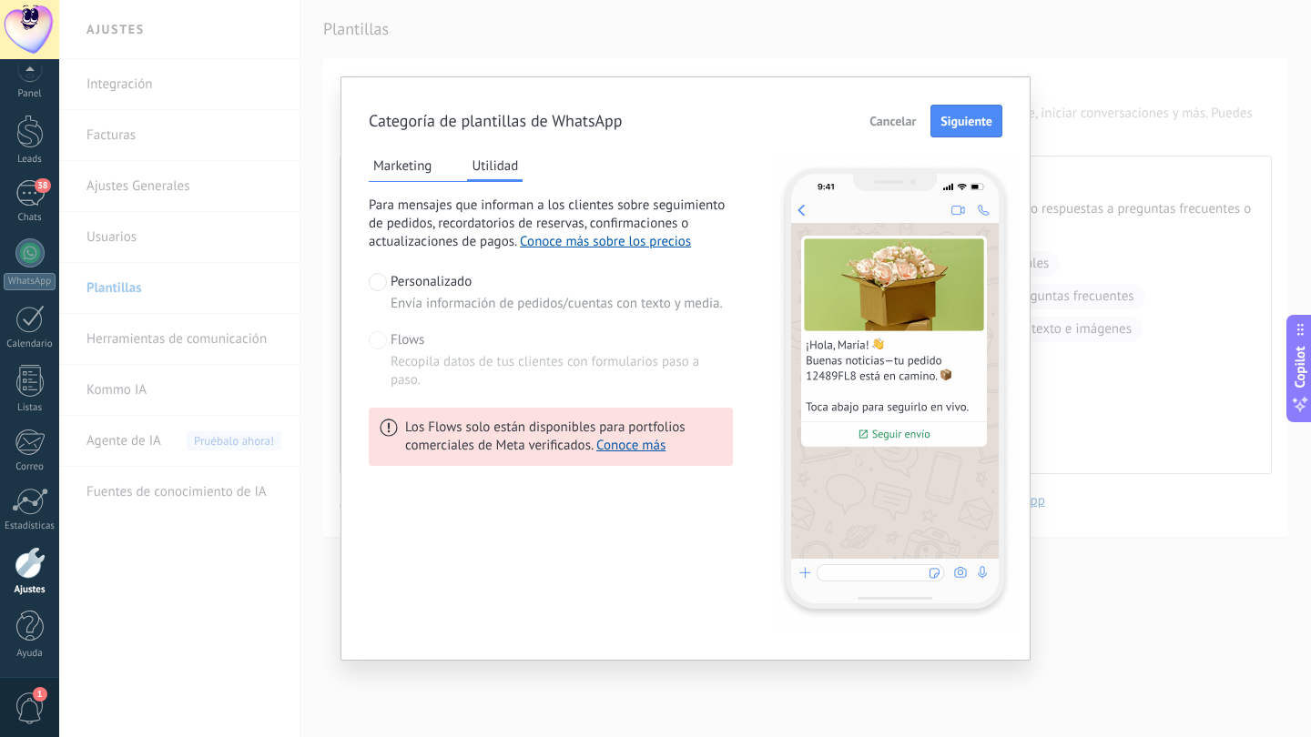
click at [404, 168] on button "Marketing" at bounding box center [402, 165] width 67 height 27
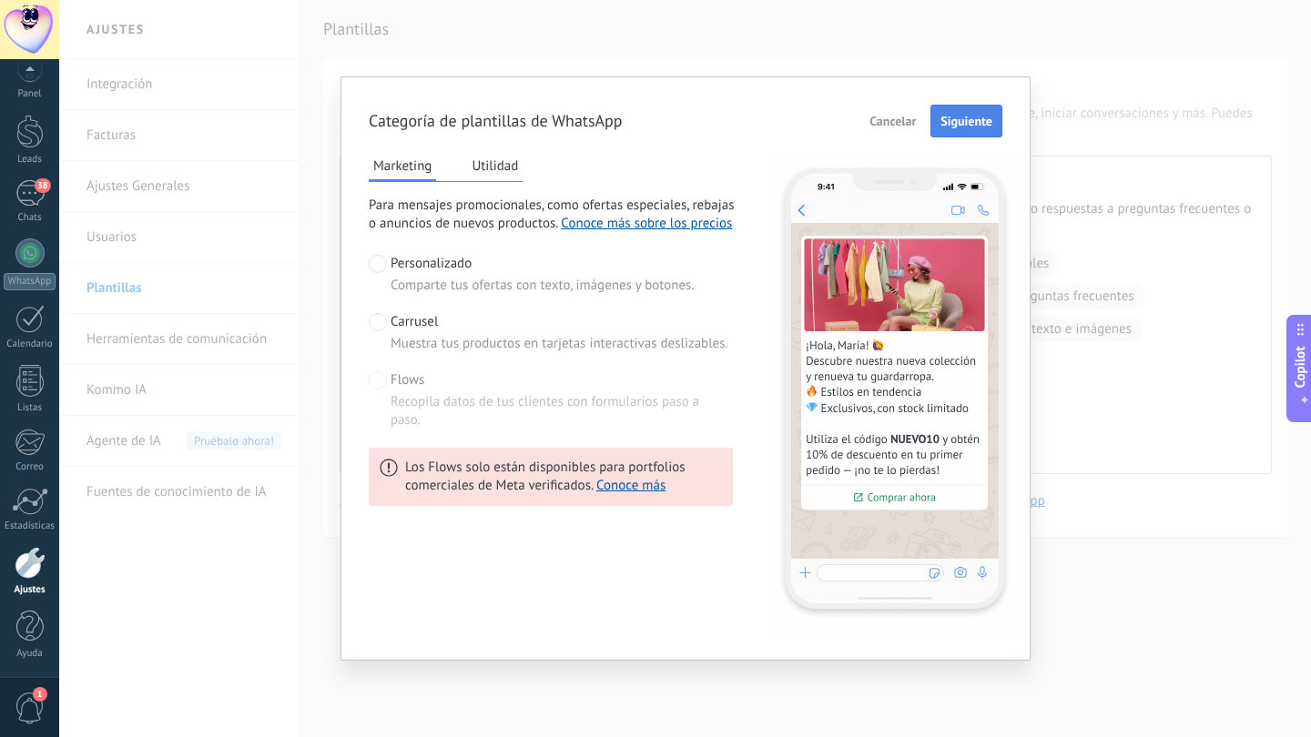
click at [961, 119] on span "Siguiente" at bounding box center [966, 121] width 52 height 13
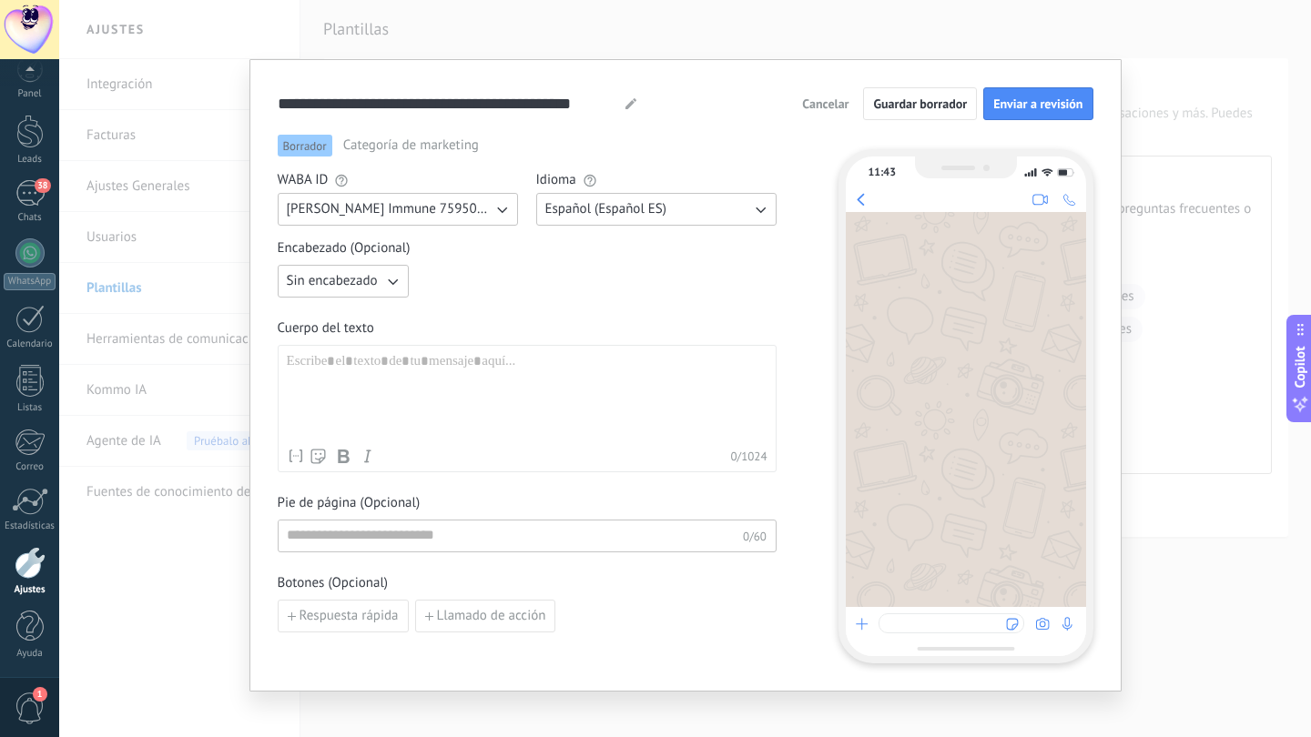
click at [481, 207] on span "[PERSON_NAME] Immune 759500380401435" at bounding box center [390, 209] width 206 height 18
click at [486, 264] on div "Encabezado (Opcional) Sin encabezado" at bounding box center [527, 268] width 499 height 58
click at [376, 288] on button "Sin encabezado" at bounding box center [343, 281] width 131 height 33
click at [351, 336] on span "Imagen o archivo" at bounding box center [337, 343] width 101 height 18
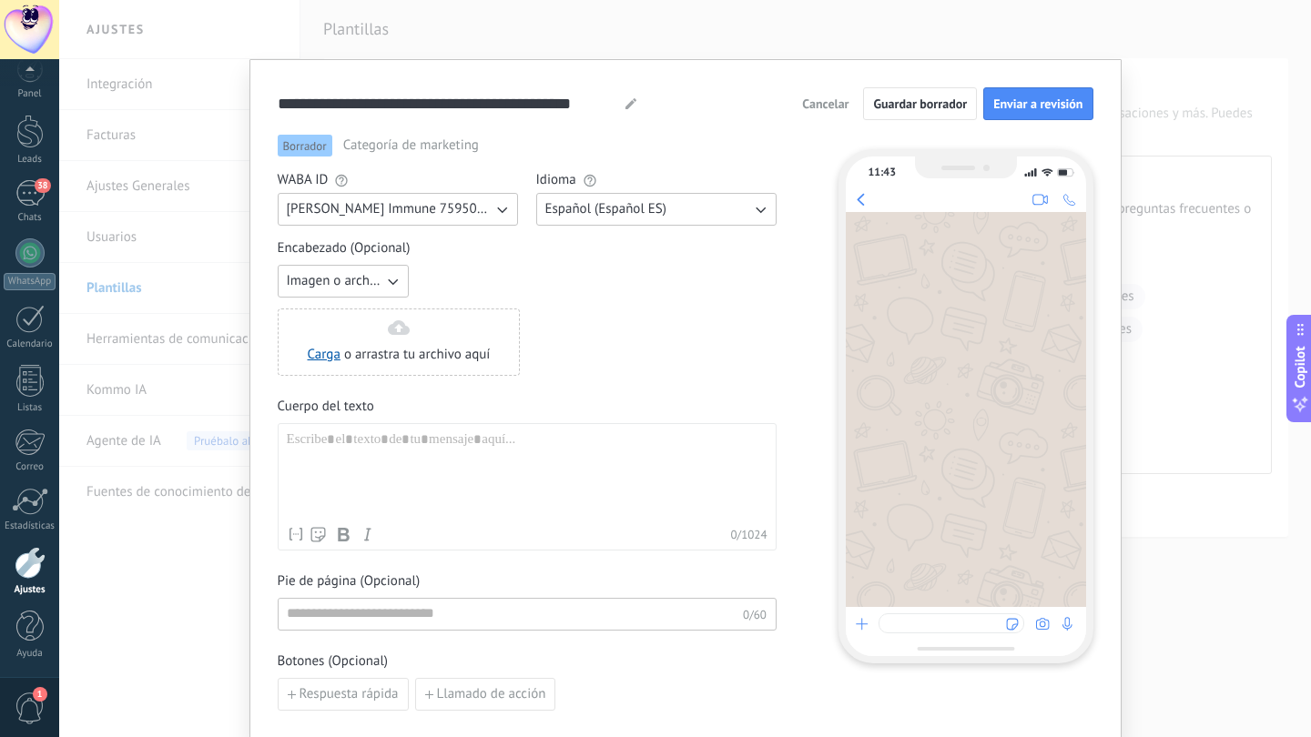
click at [390, 272] on icon "button" at bounding box center [392, 281] width 18 height 18
click at [334, 314] on li "Texto" at bounding box center [337, 312] width 141 height 31
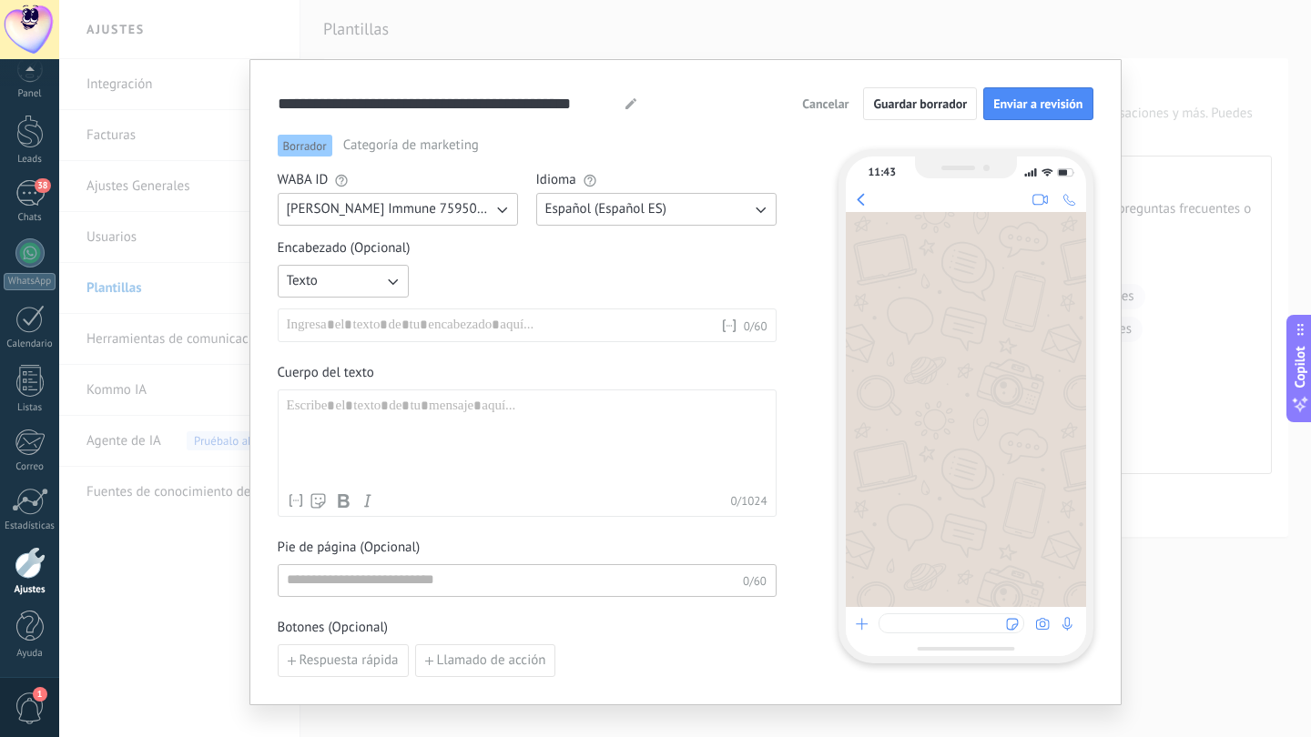
click at [371, 326] on div at bounding box center [503, 326] width 433 height 18
click at [485, 290] on div "Texto Nombre del contacto Nombre Apellido Contacto ID Contacto usuario responsa…" at bounding box center [527, 303] width 499 height 77
paste div
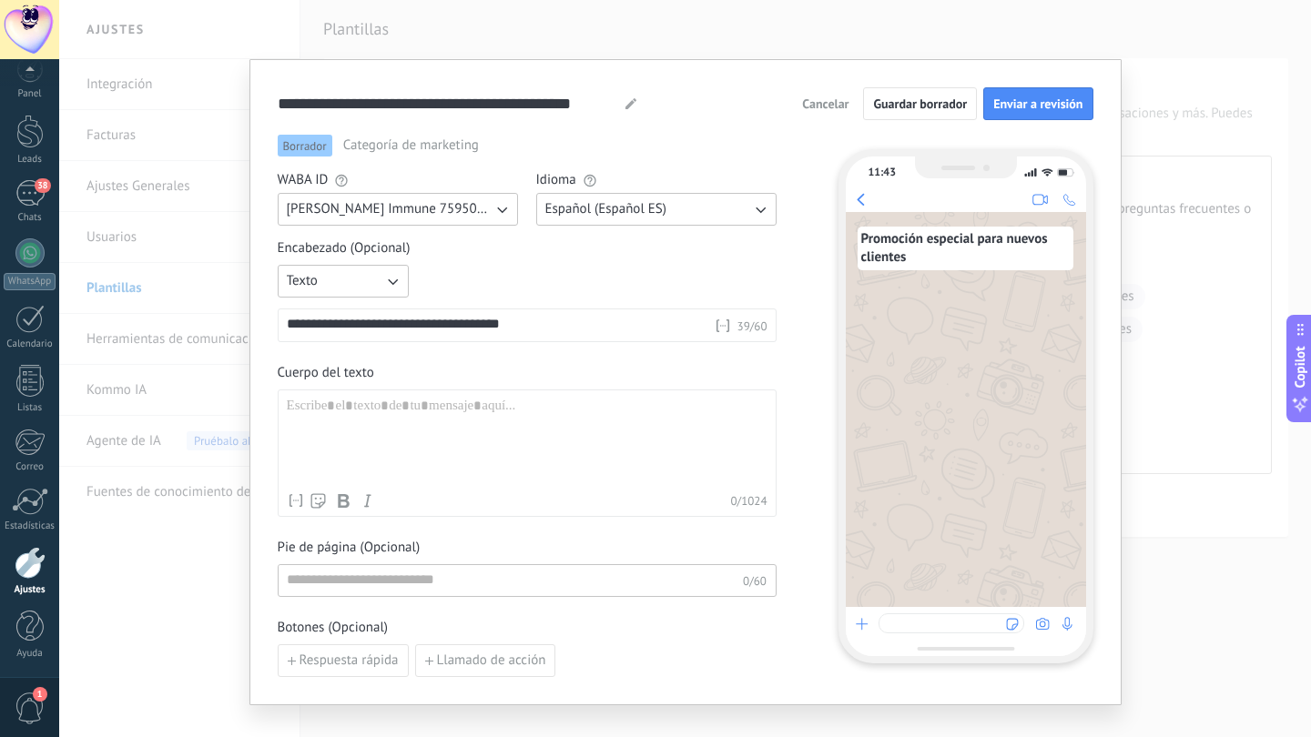
click at [453, 417] on div at bounding box center [527, 441] width 481 height 86
paste div
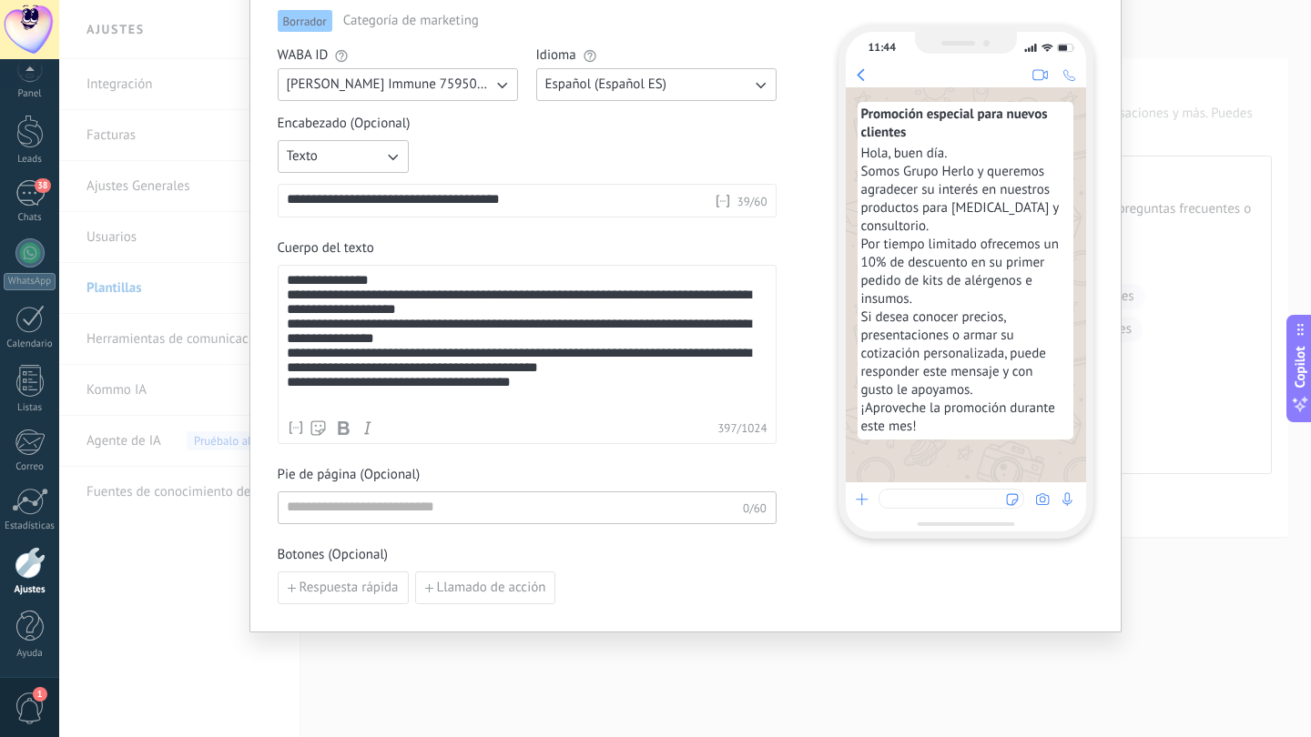
scroll to position [125, 0]
click at [444, 585] on span "Llamado de acción" at bounding box center [491, 588] width 109 height 13
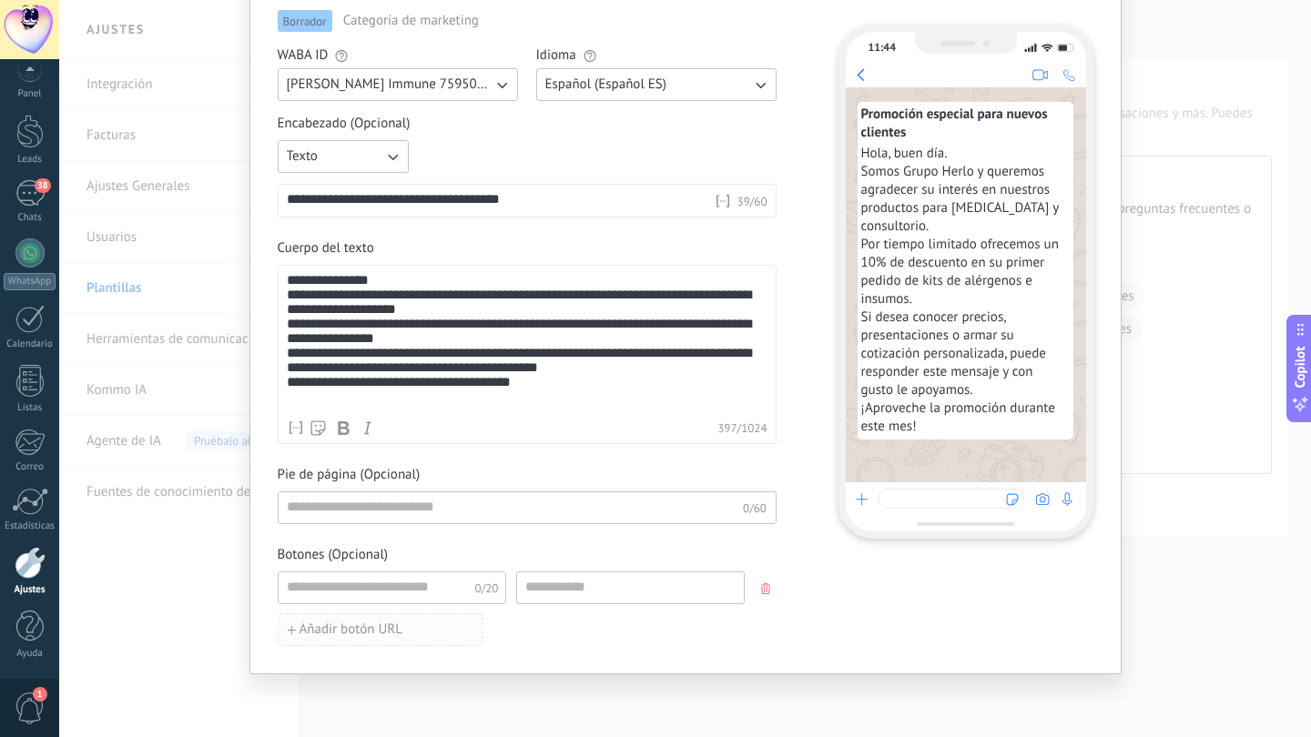
click at [326, 629] on span "Añadir botón URL" at bounding box center [351, 630] width 103 height 13
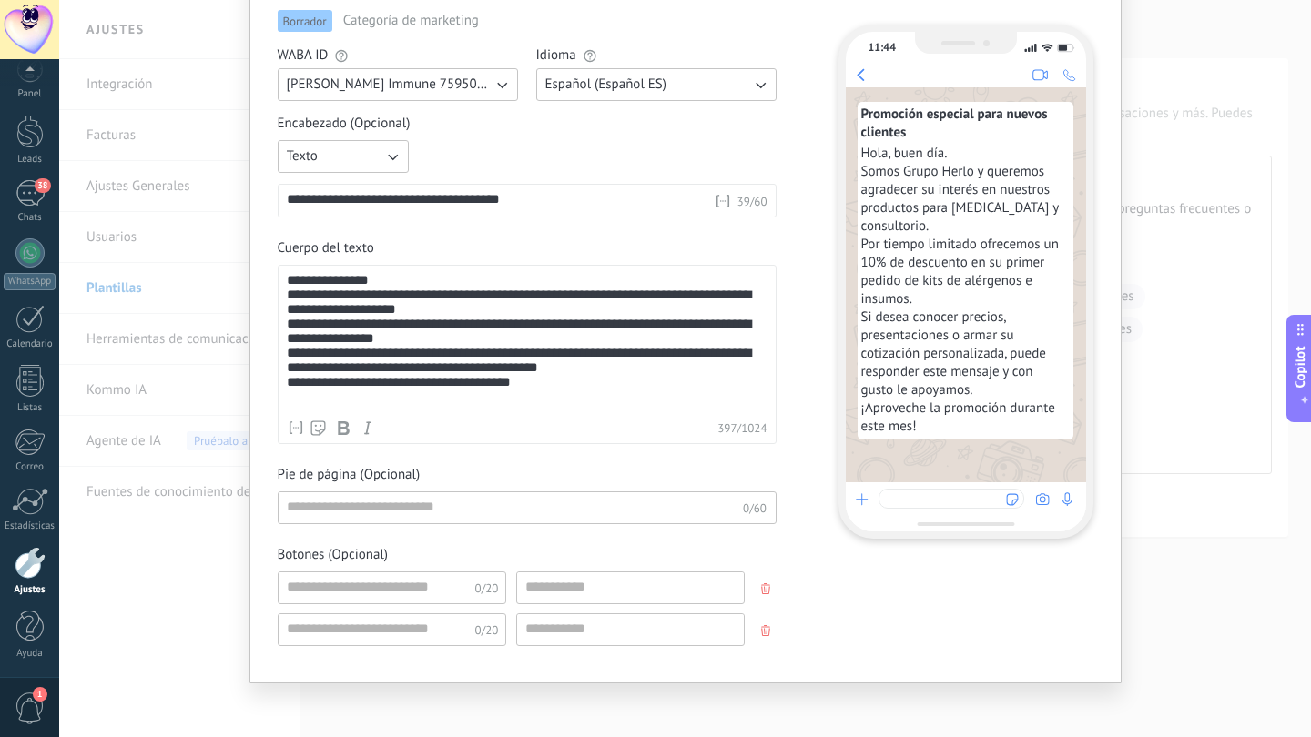
click at [761, 592] on use "button" at bounding box center [765, 589] width 9 height 11
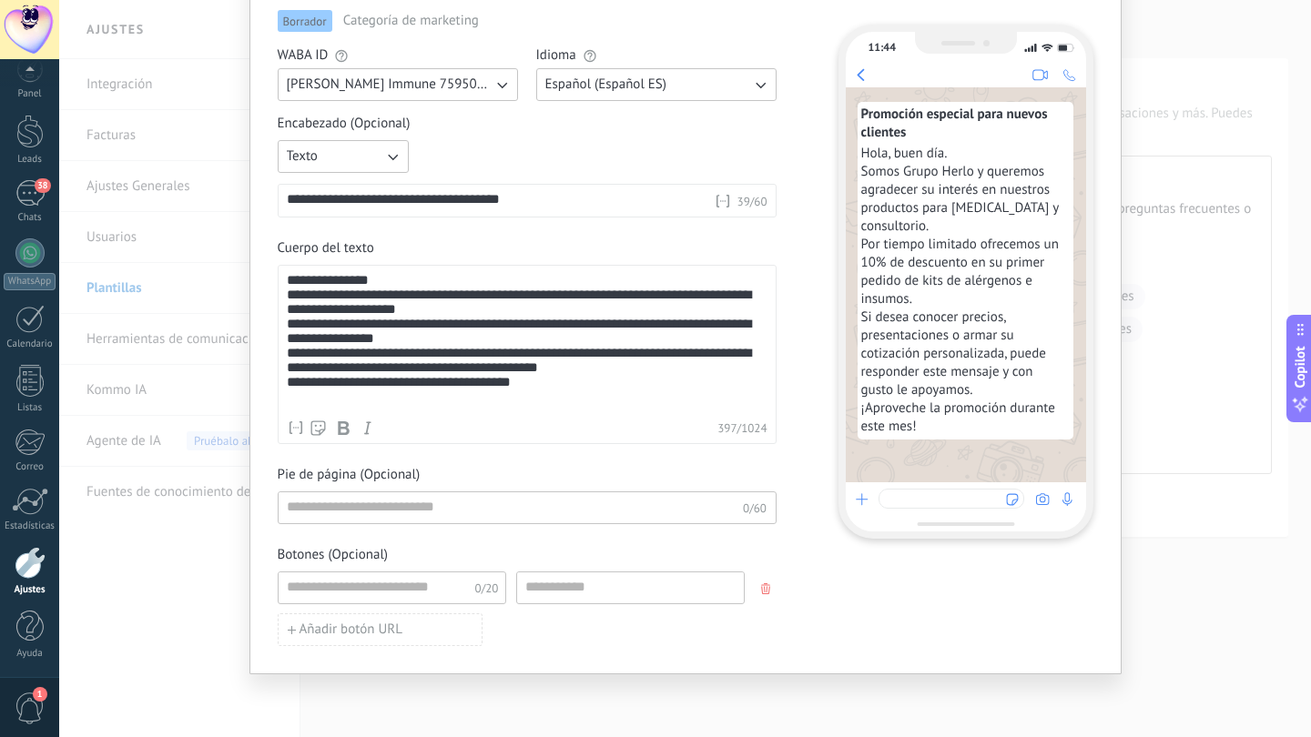
click at [761, 592] on use "button" at bounding box center [765, 589] width 9 height 11
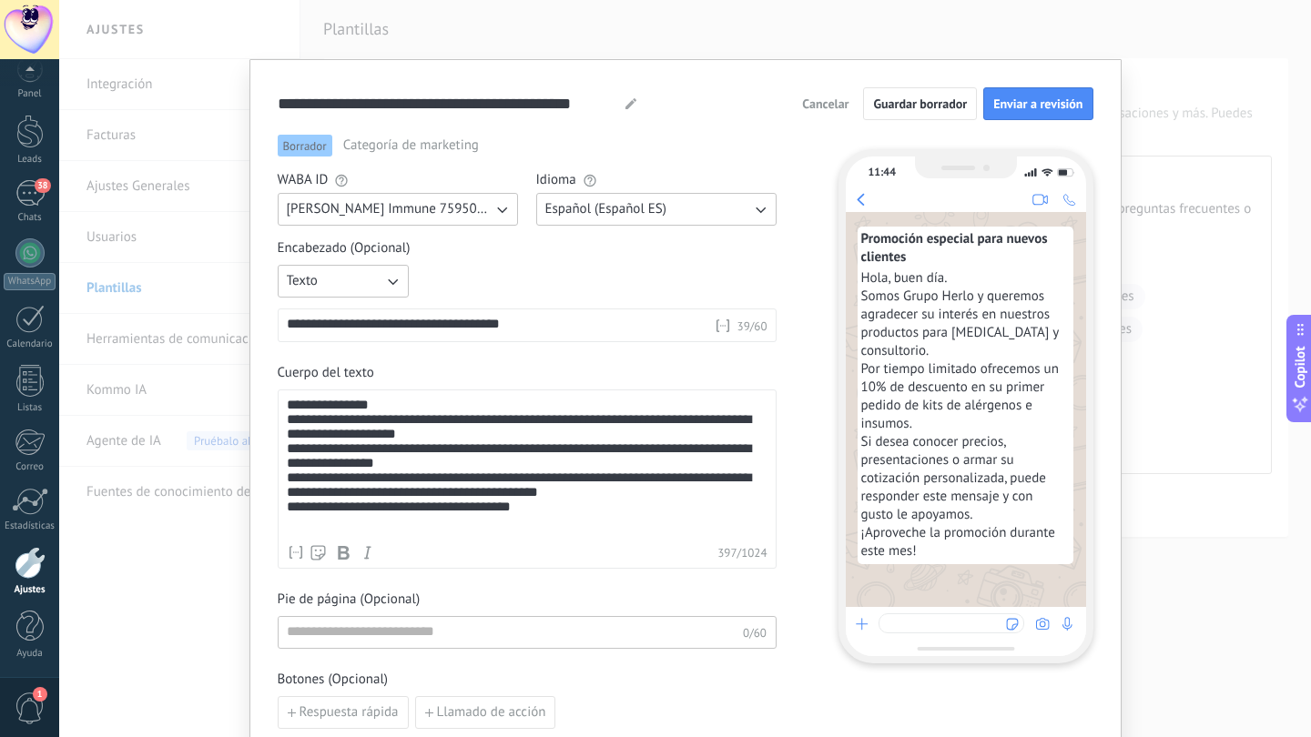
scroll to position [0, 0]
click at [1021, 107] on span "Enviar a revisión" at bounding box center [1037, 103] width 89 height 13
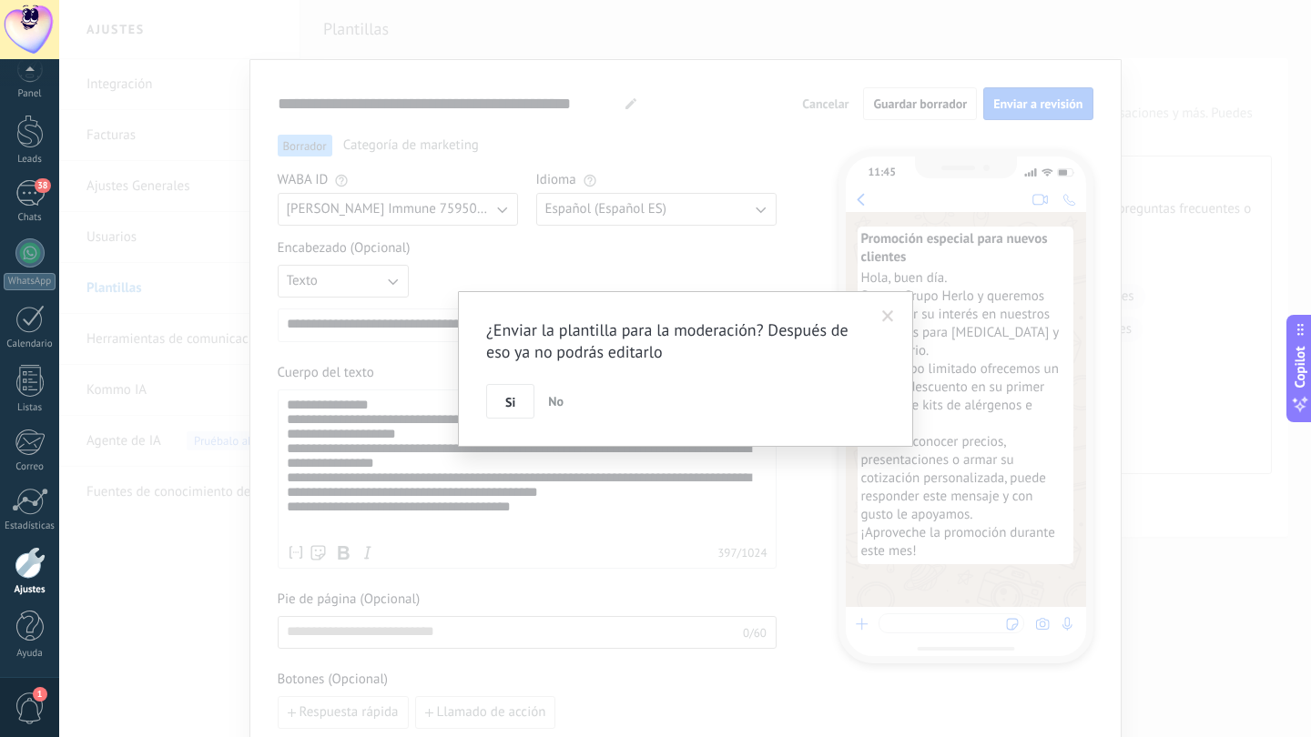
click at [551, 396] on span "No" at bounding box center [555, 401] width 15 height 16
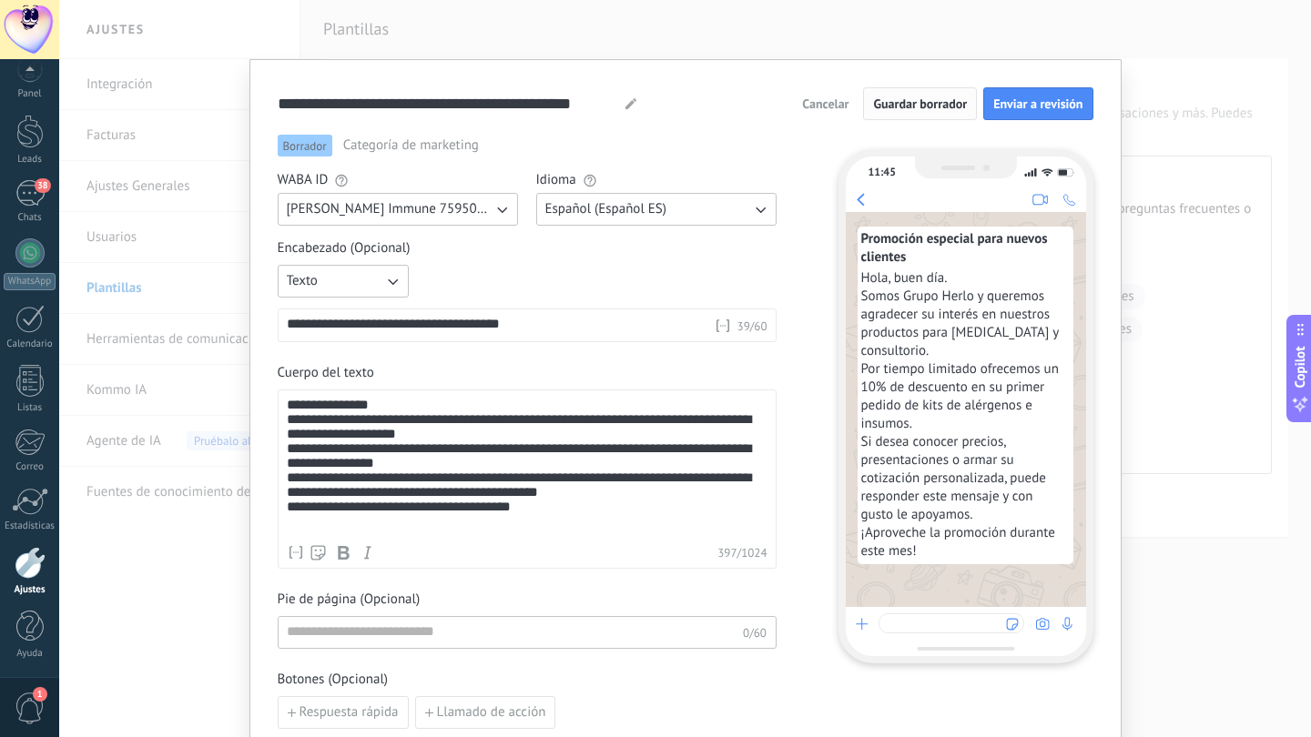
click at [912, 108] on span "Guardar borrador" at bounding box center [920, 103] width 94 height 13
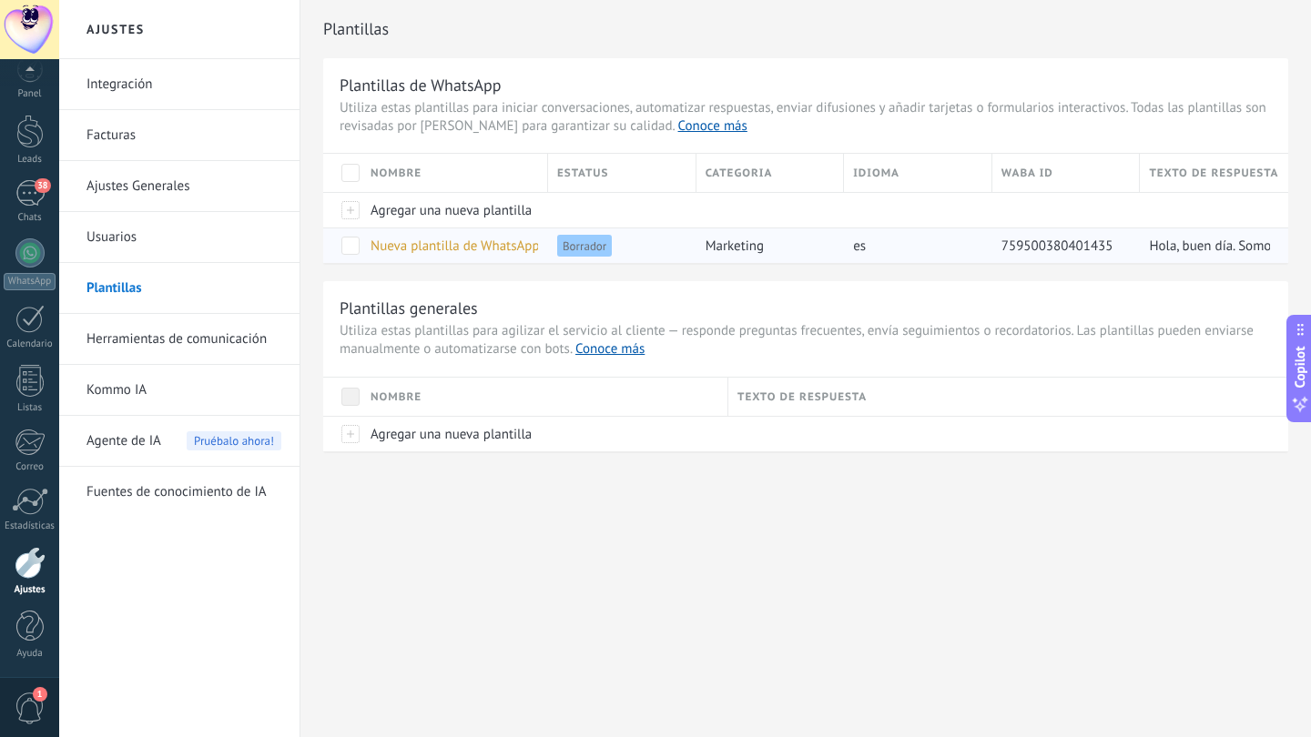
click at [355, 249] on span at bounding box center [350, 246] width 18 height 18
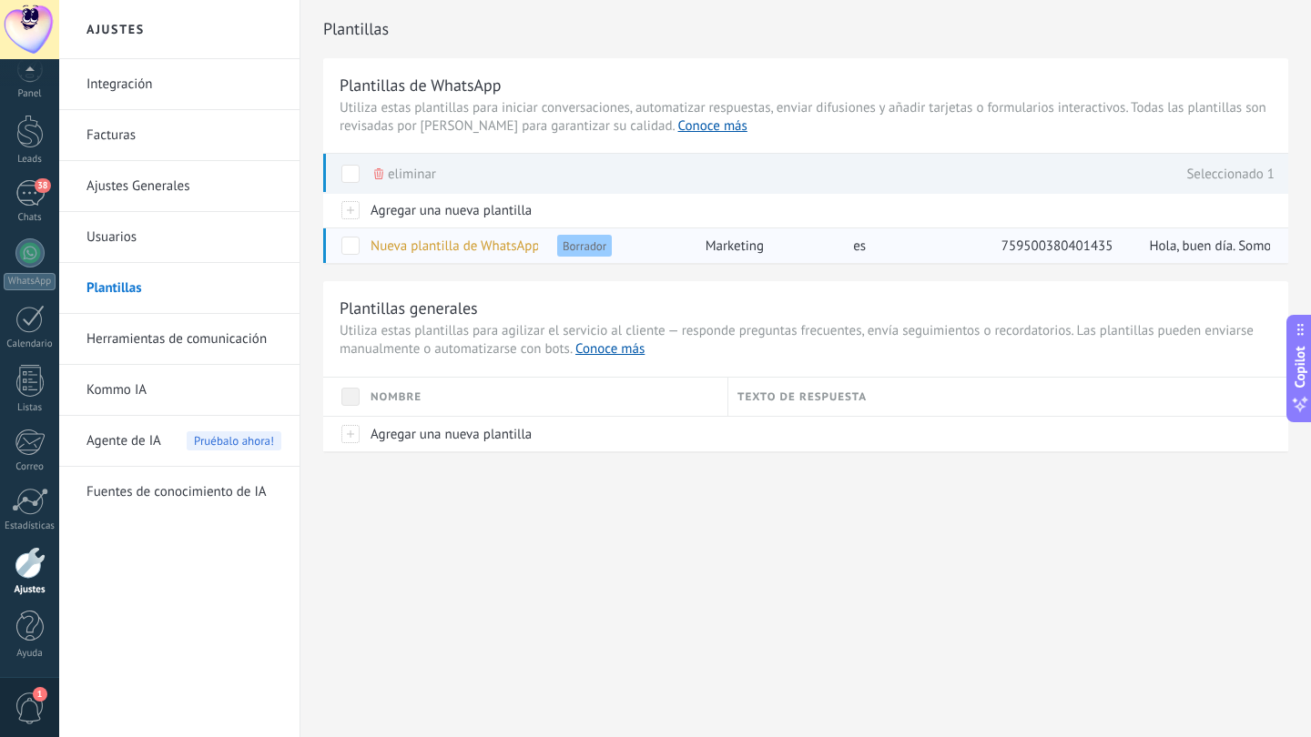
click at [355, 249] on span at bounding box center [350, 246] width 18 height 18
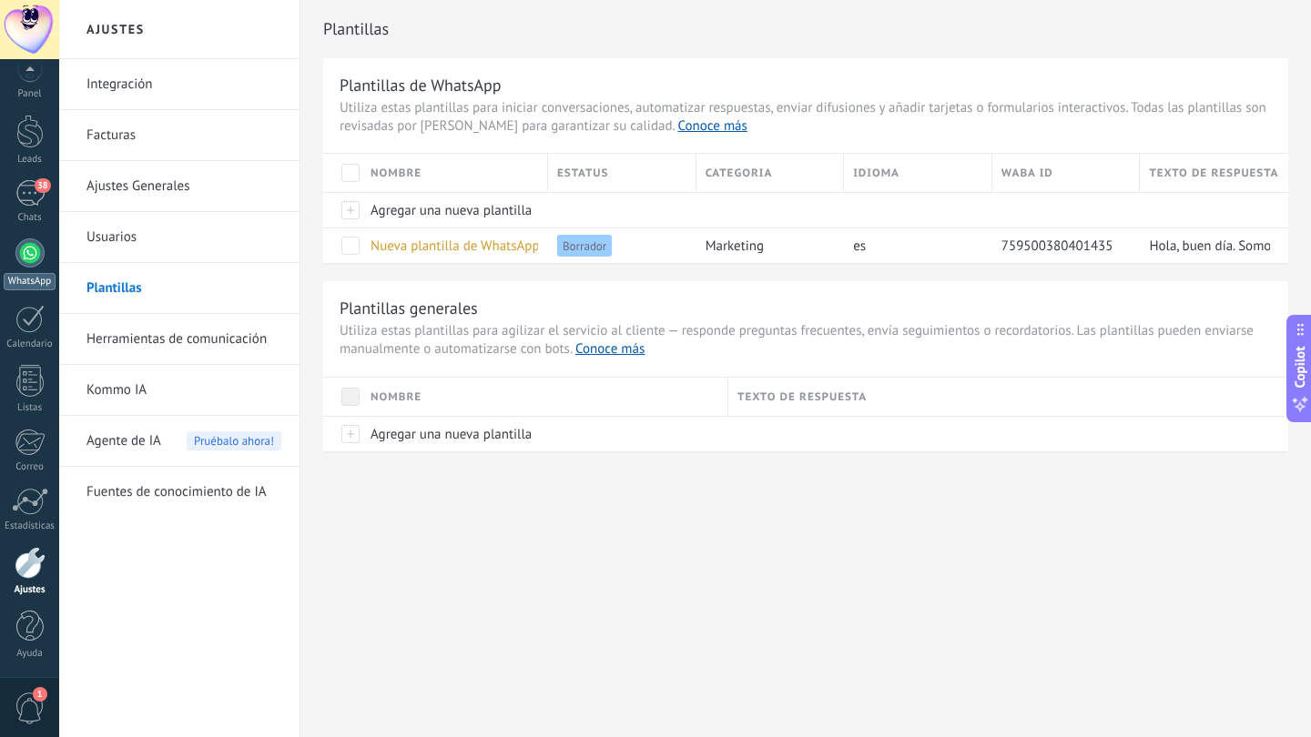
click at [36, 249] on div at bounding box center [29, 253] width 29 height 29
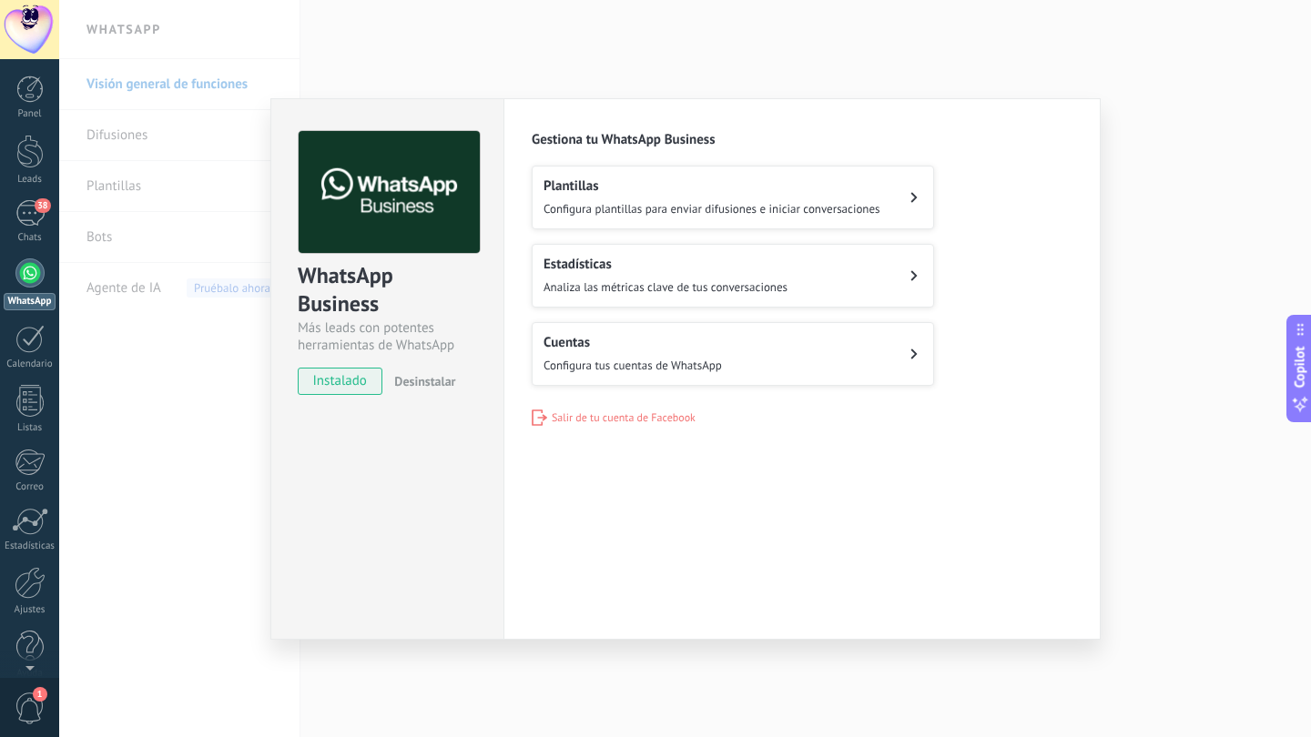
click at [725, 271] on h2 "Estadísticas" at bounding box center [666, 264] width 244 height 17
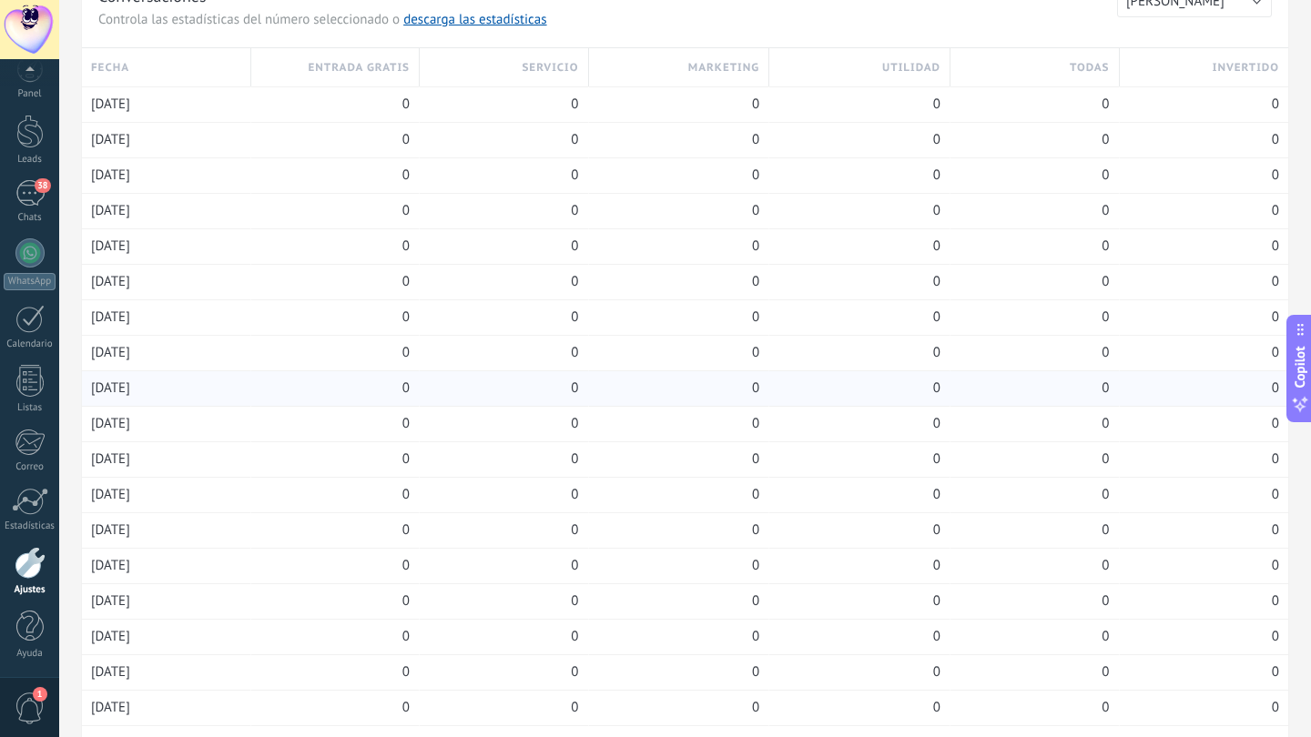
scroll to position [91, 0]
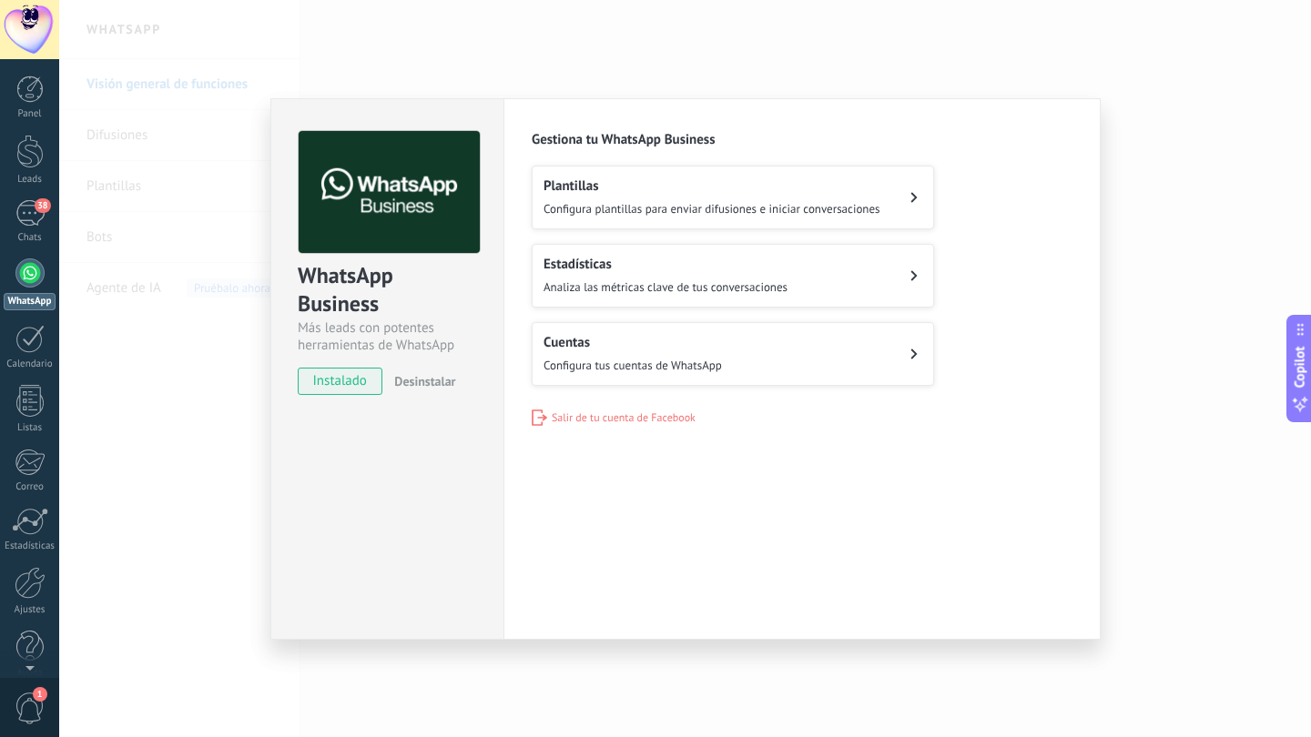
click at [642, 281] on span "Analiza las métricas clave de tus conversaciones" at bounding box center [666, 286] width 244 height 15
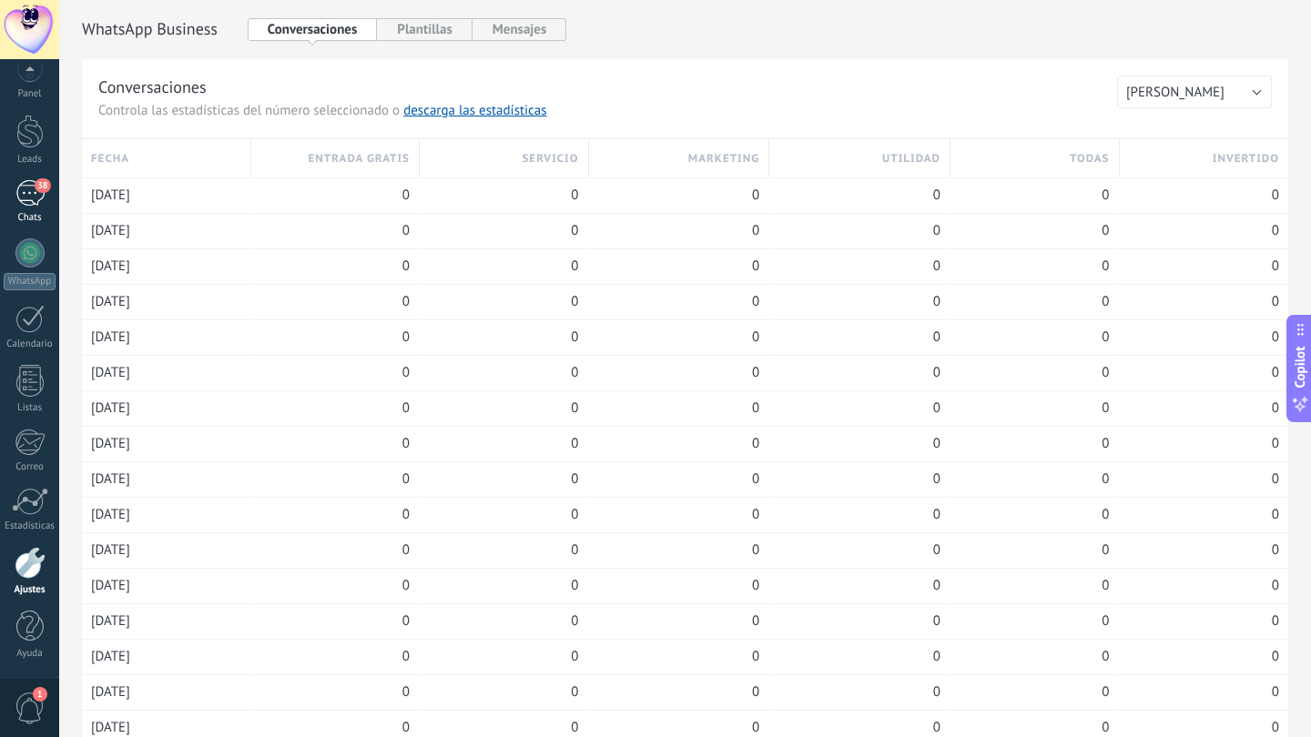
click at [25, 184] on div "38" at bounding box center [29, 193] width 29 height 26
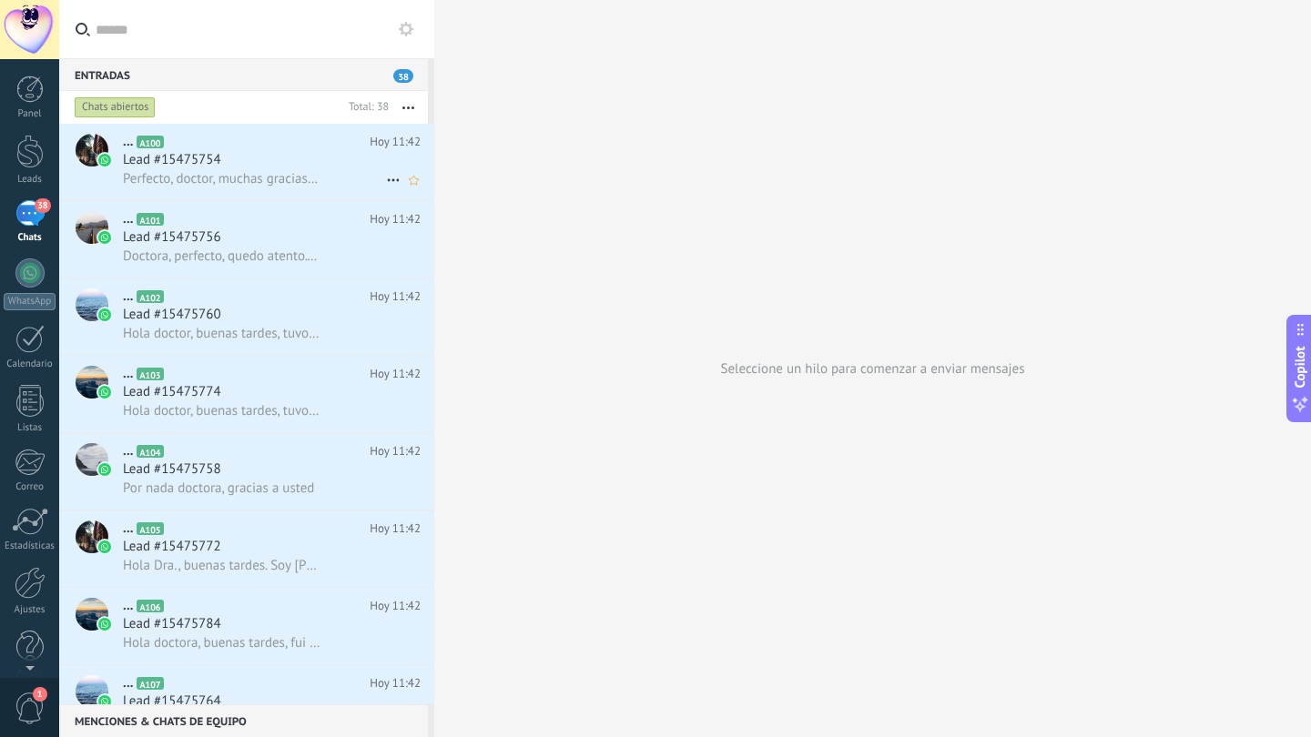
click at [264, 173] on span "Perfecto, doctor, muchas gracias por su respuesta y por considerar a Grupo Herl…" at bounding box center [222, 178] width 198 height 17
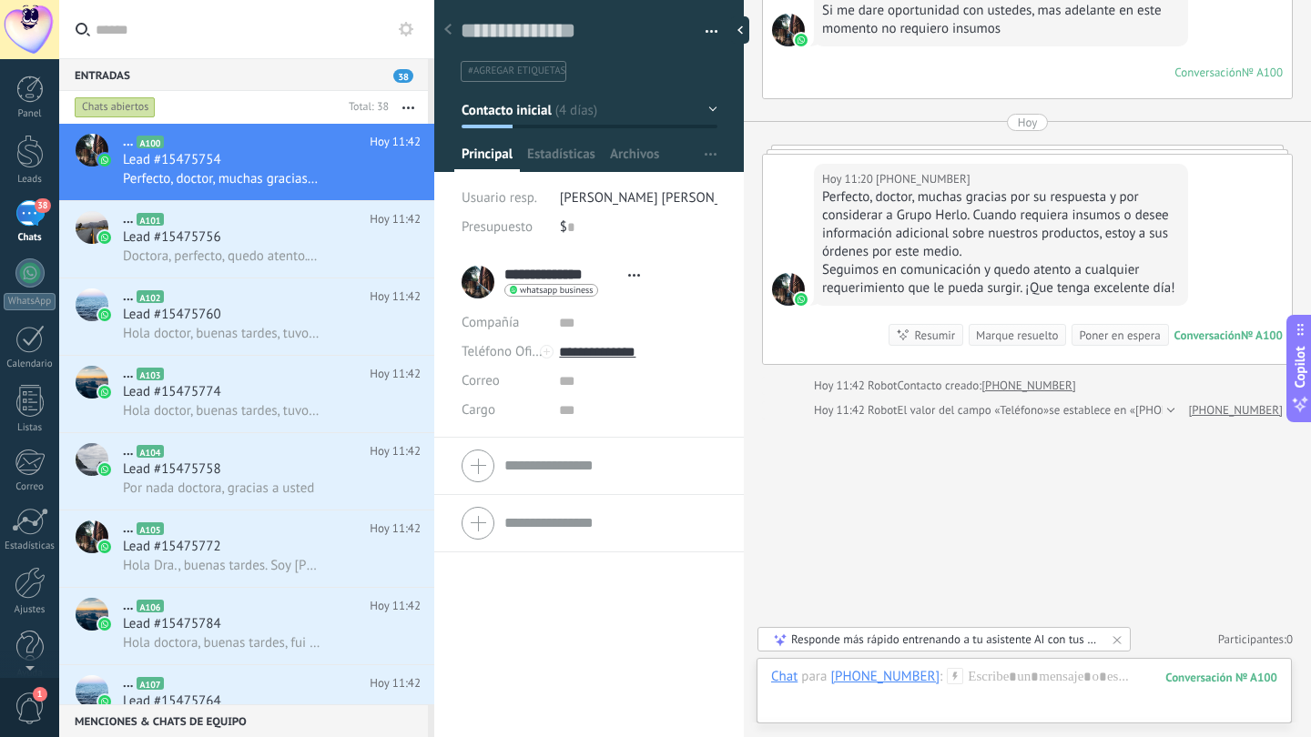
scroll to position [1569, 0]
click at [268, 247] on div "Doctora, perfecto, quedo atento. ¿Hay algún día o horario que le sea más cómodo…" at bounding box center [272, 256] width 298 height 19
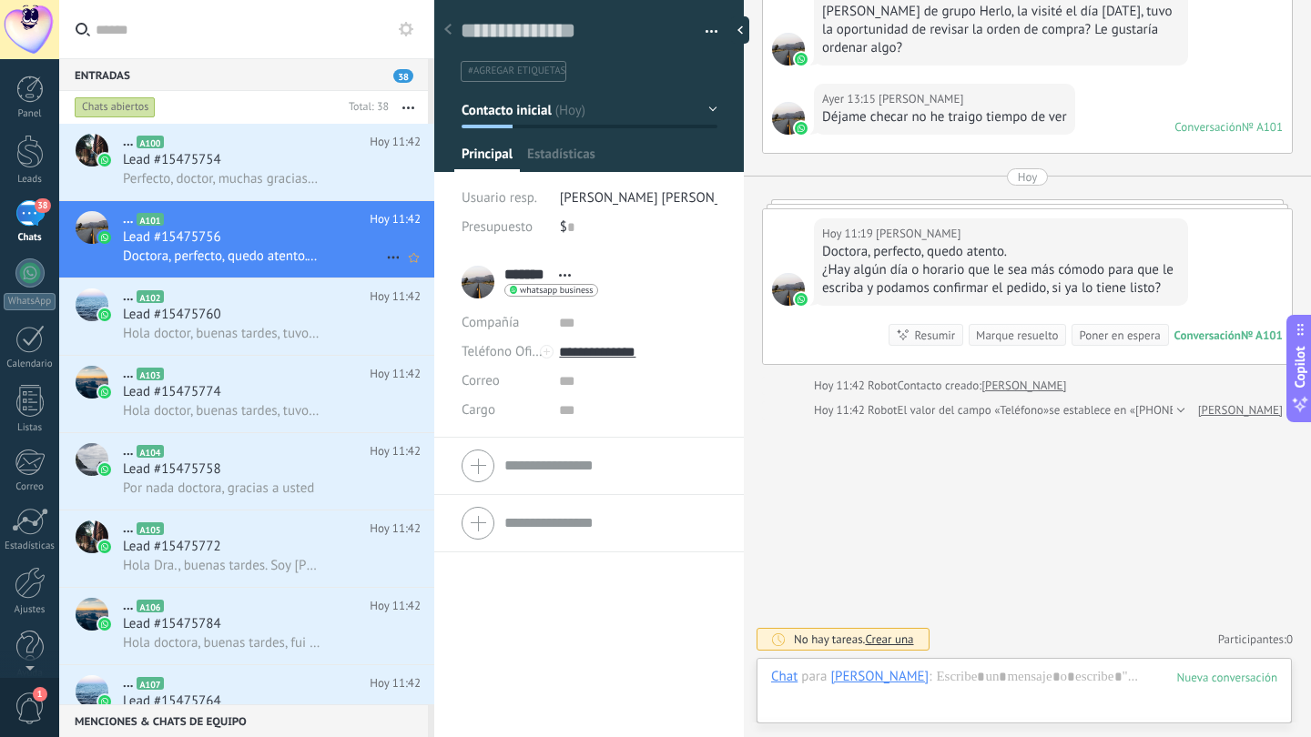
scroll to position [27, 0]
click at [256, 324] on div "Hola doctor, buenas tardes, tuvo oportunidad de revisar la orden de compra? Le …" at bounding box center [272, 333] width 298 height 19
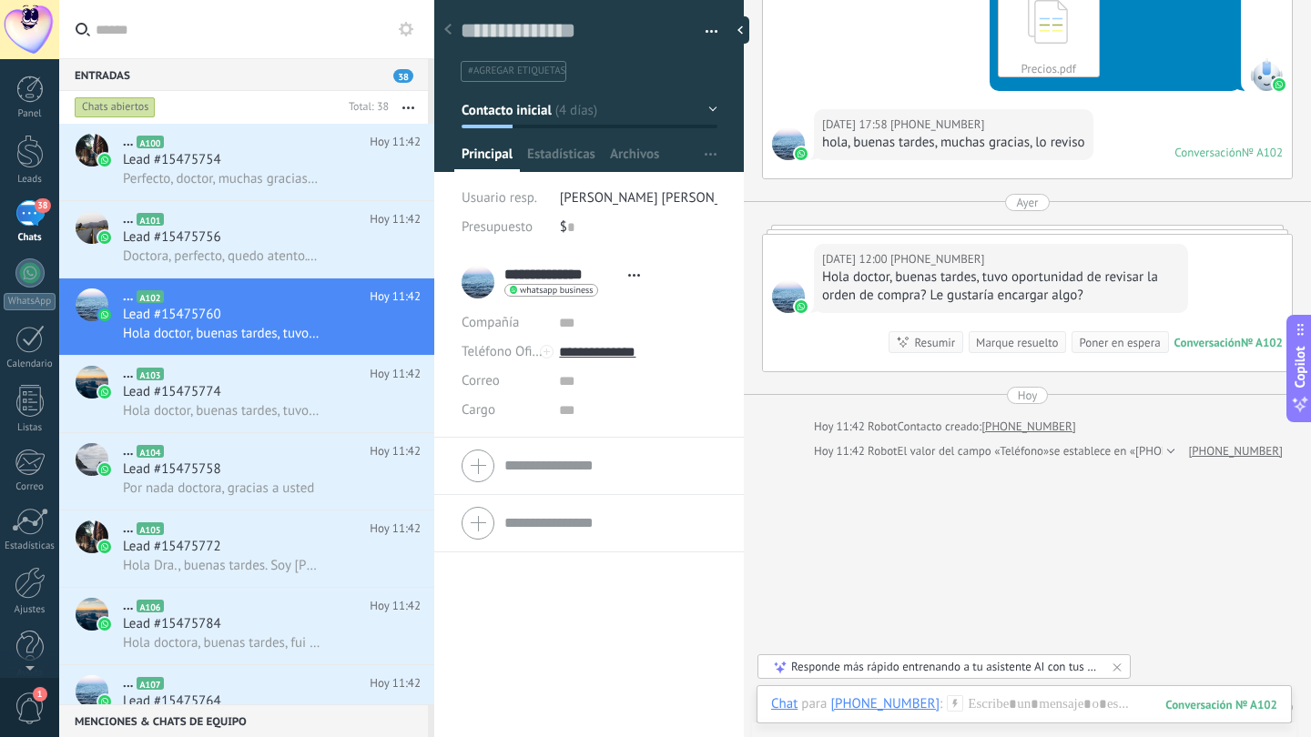
scroll to position [344, 0]
click at [915, 339] on div "Resumir" at bounding box center [934, 343] width 41 height 17
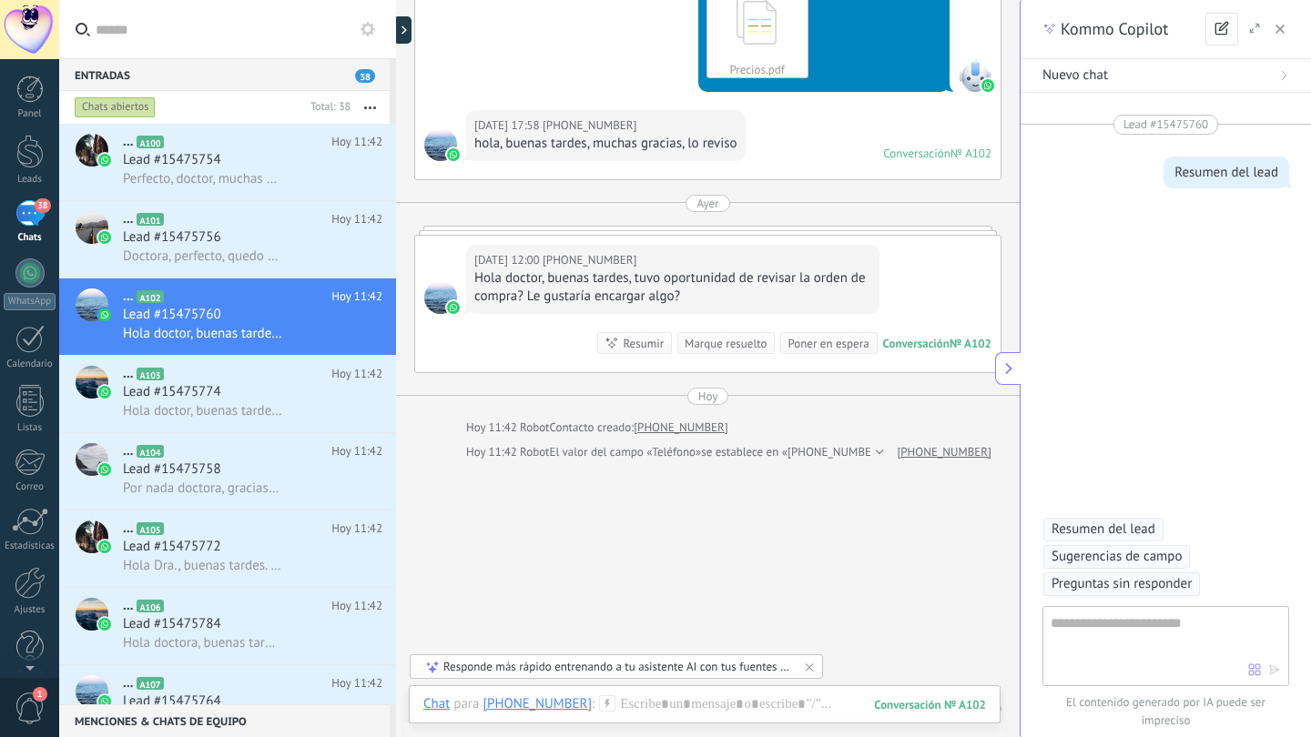
type textarea "**********"
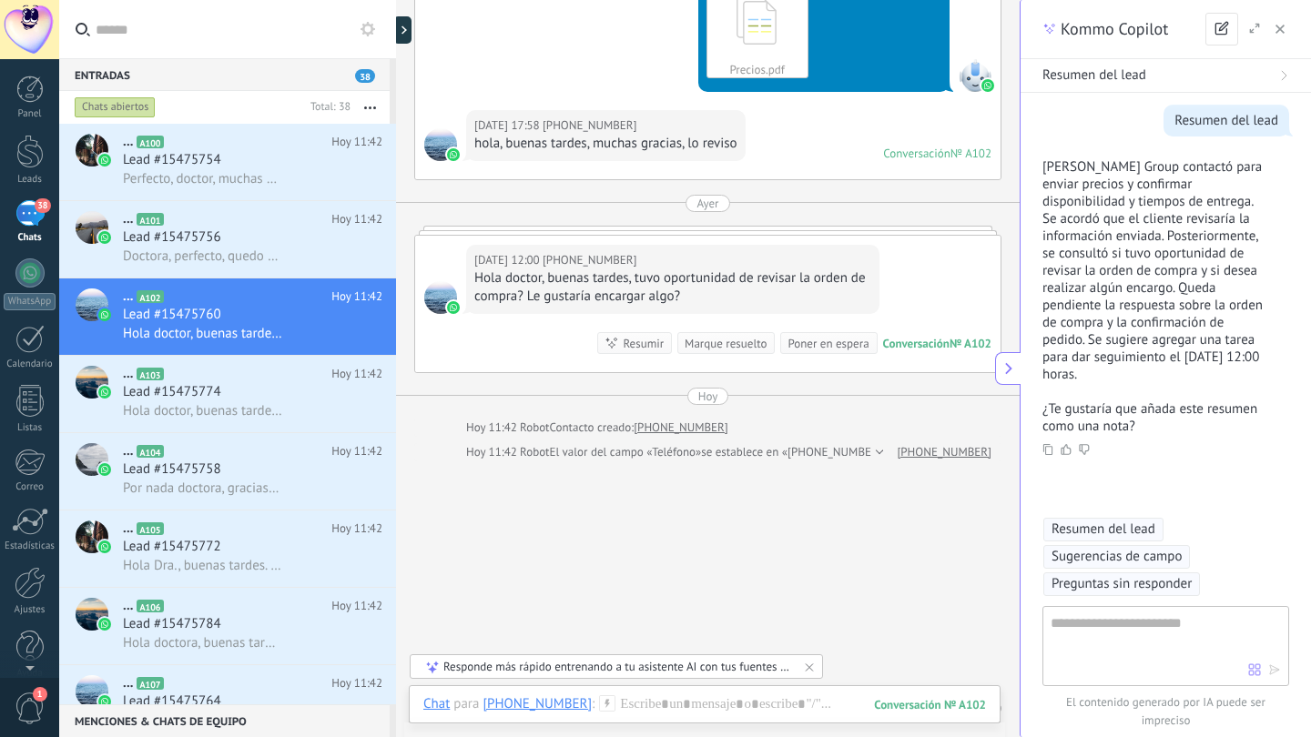
click at [1121, 552] on span "Sugerencias de campo" at bounding box center [1117, 557] width 130 height 18
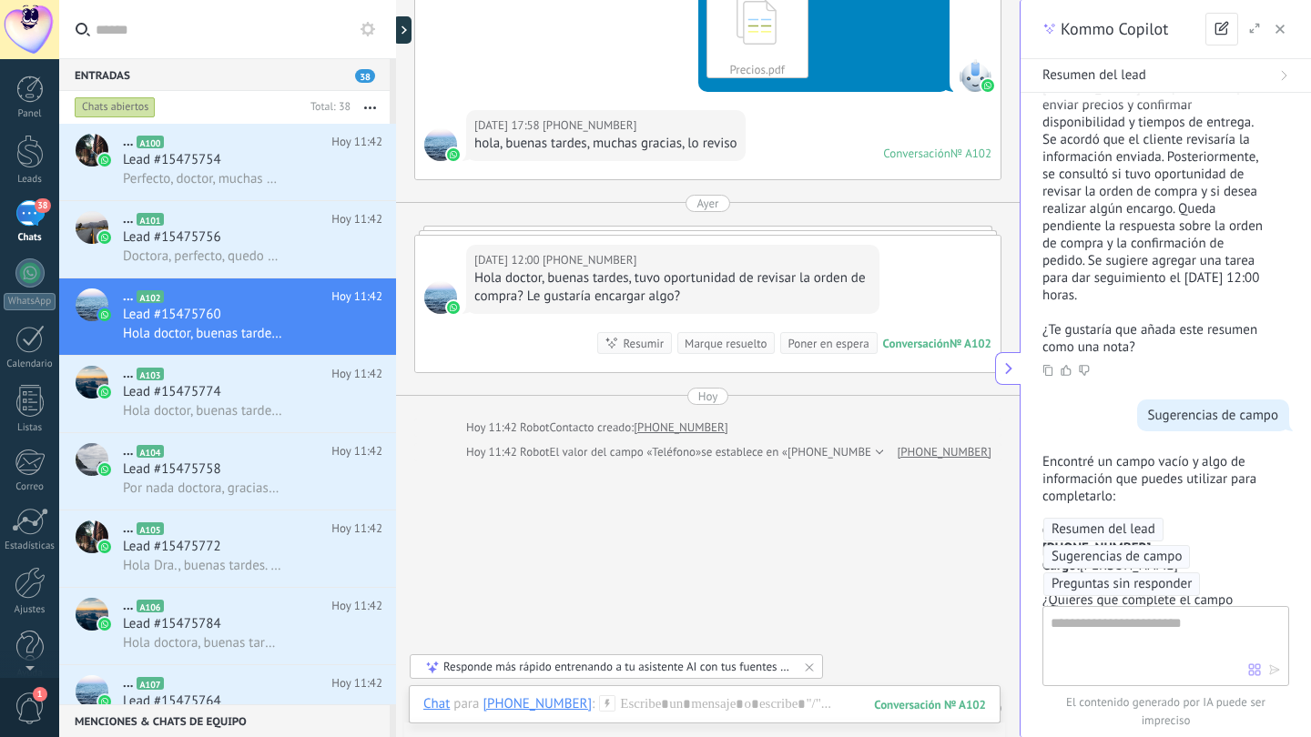
scroll to position [322, 0]
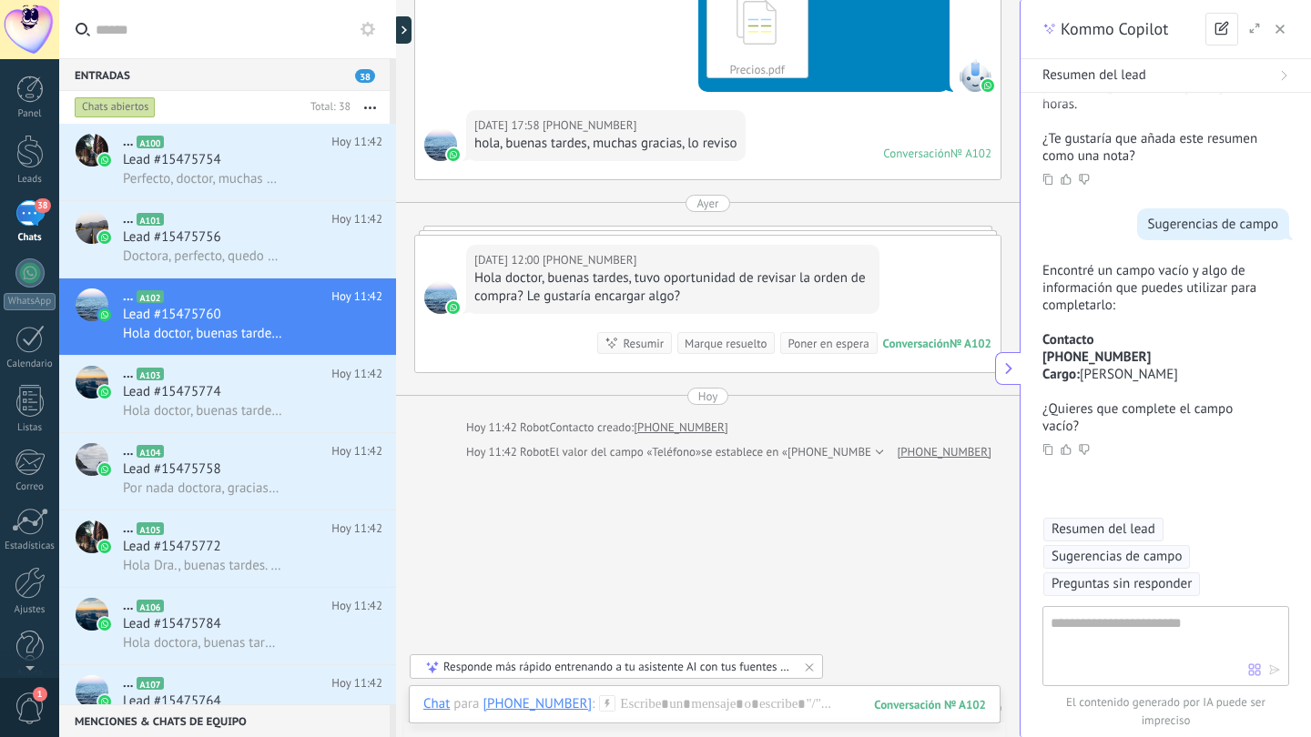
click at [1118, 627] on textarea at bounding box center [1150, 646] width 198 height 66
type textarea "**"
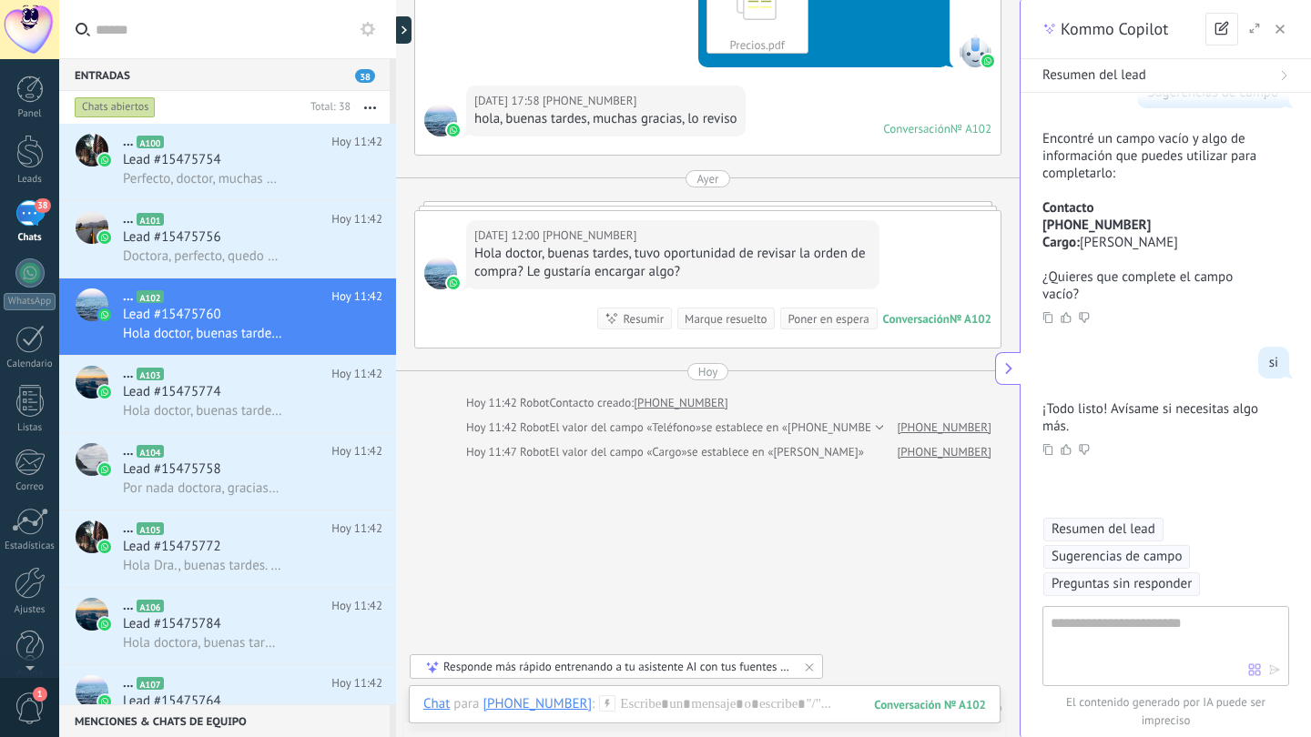
scroll to position [454, 0]
click at [22, 149] on div at bounding box center [29, 152] width 27 height 34
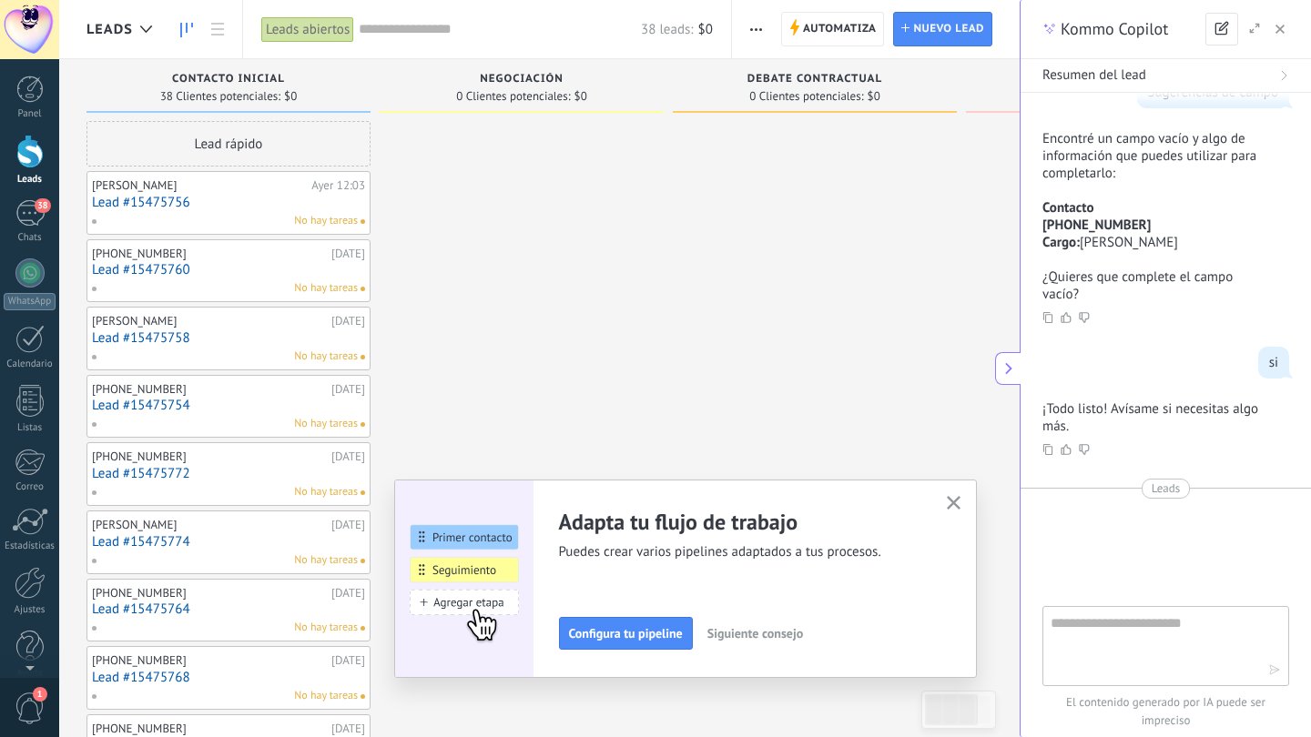
click at [246, 280] on div "No hay tareas" at bounding box center [224, 288] width 267 height 16
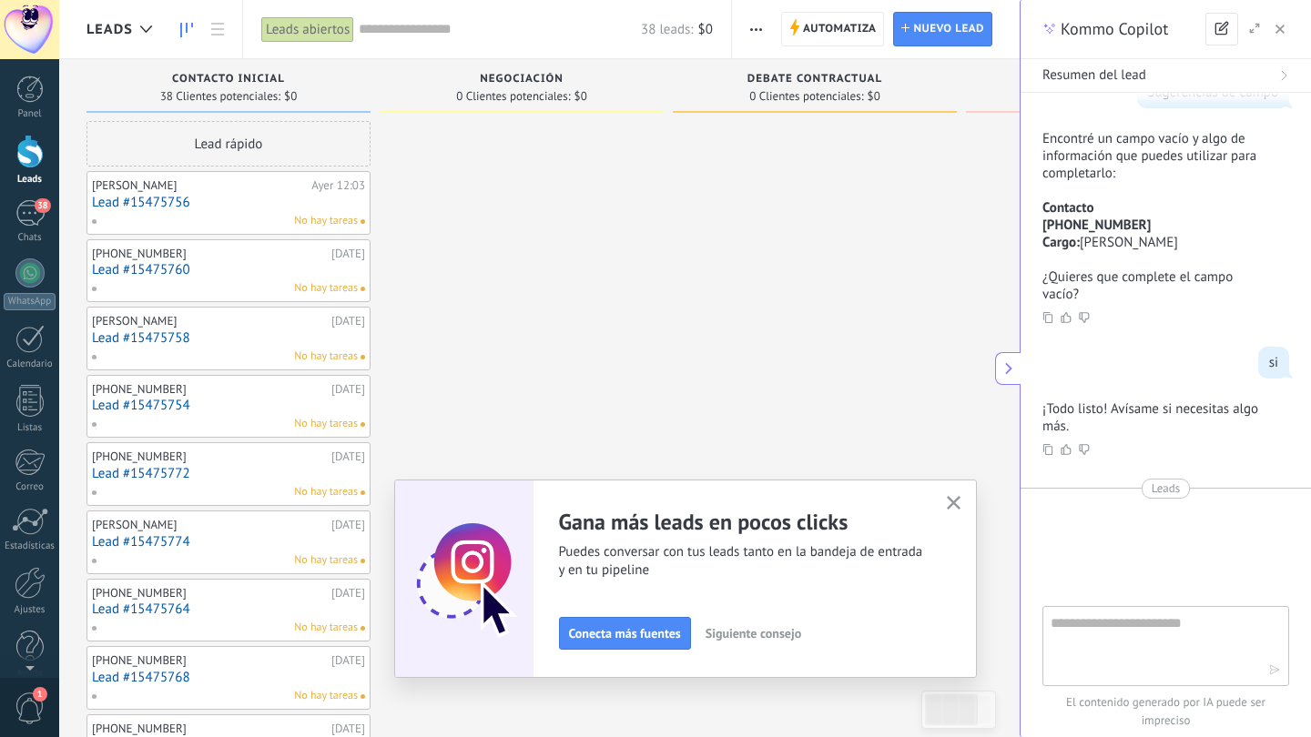
click at [955, 511] on span "button" at bounding box center [954, 503] width 14 height 15
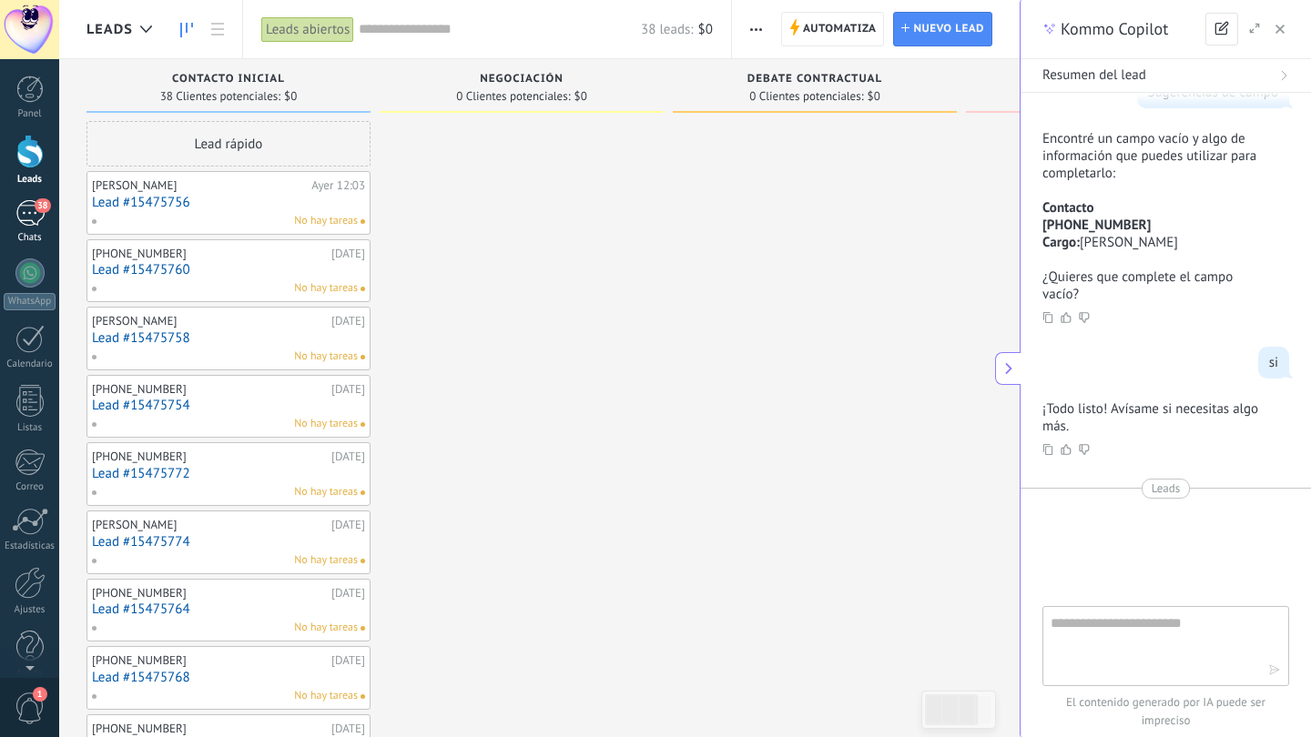
click at [33, 221] on div "38" at bounding box center [29, 213] width 29 height 26
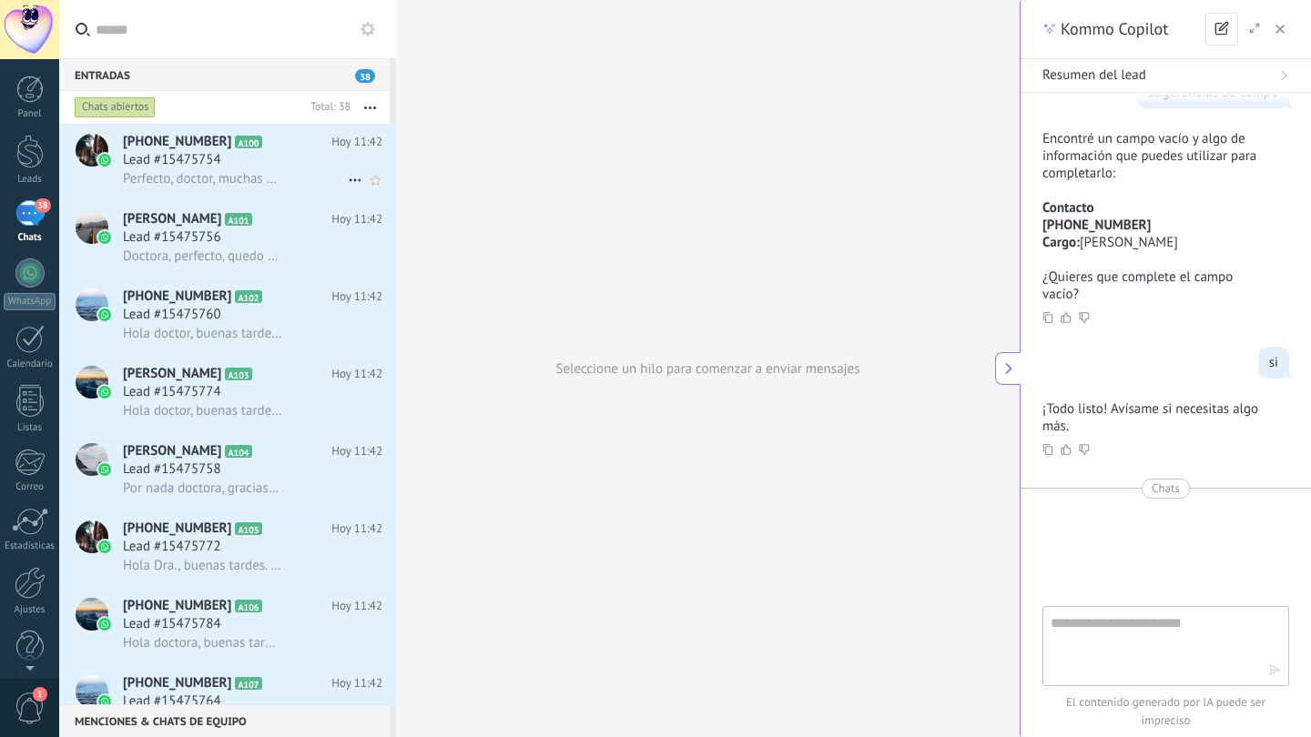
click at [274, 162] on div "Lead #15475754" at bounding box center [252, 160] width 259 height 18
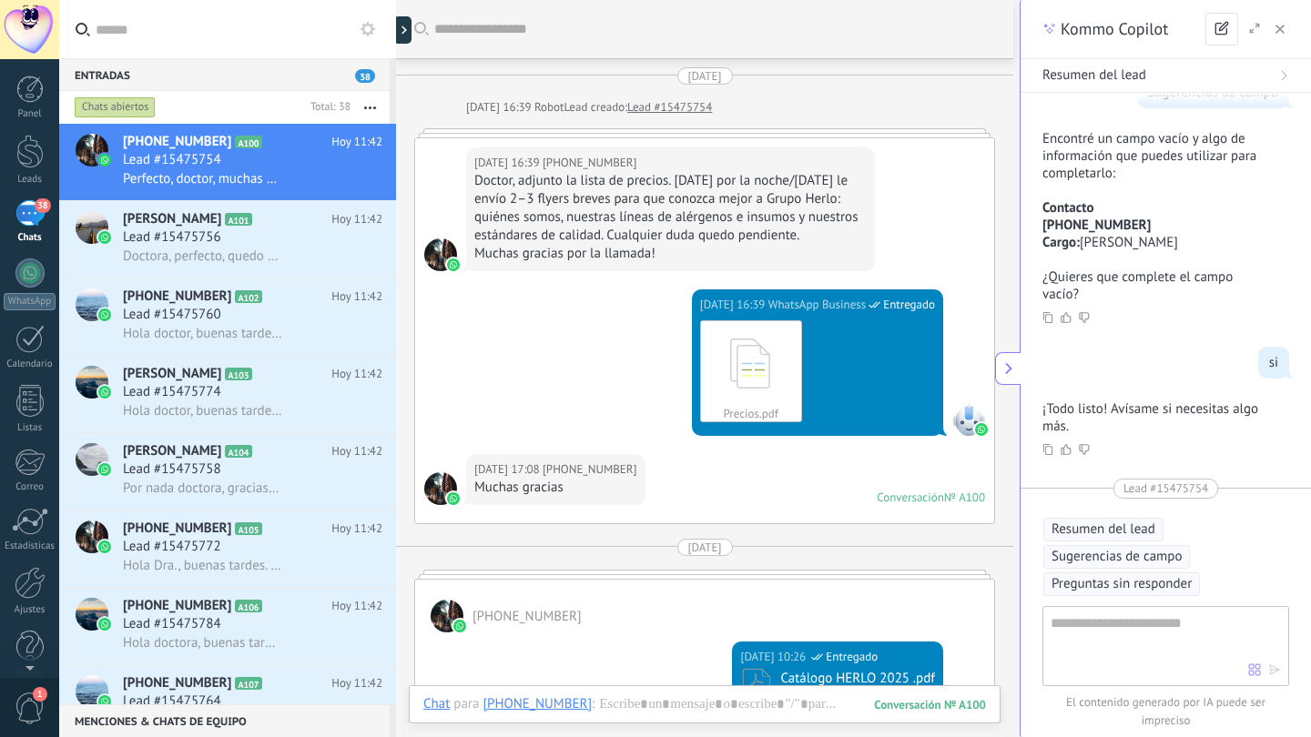
scroll to position [1437, 0]
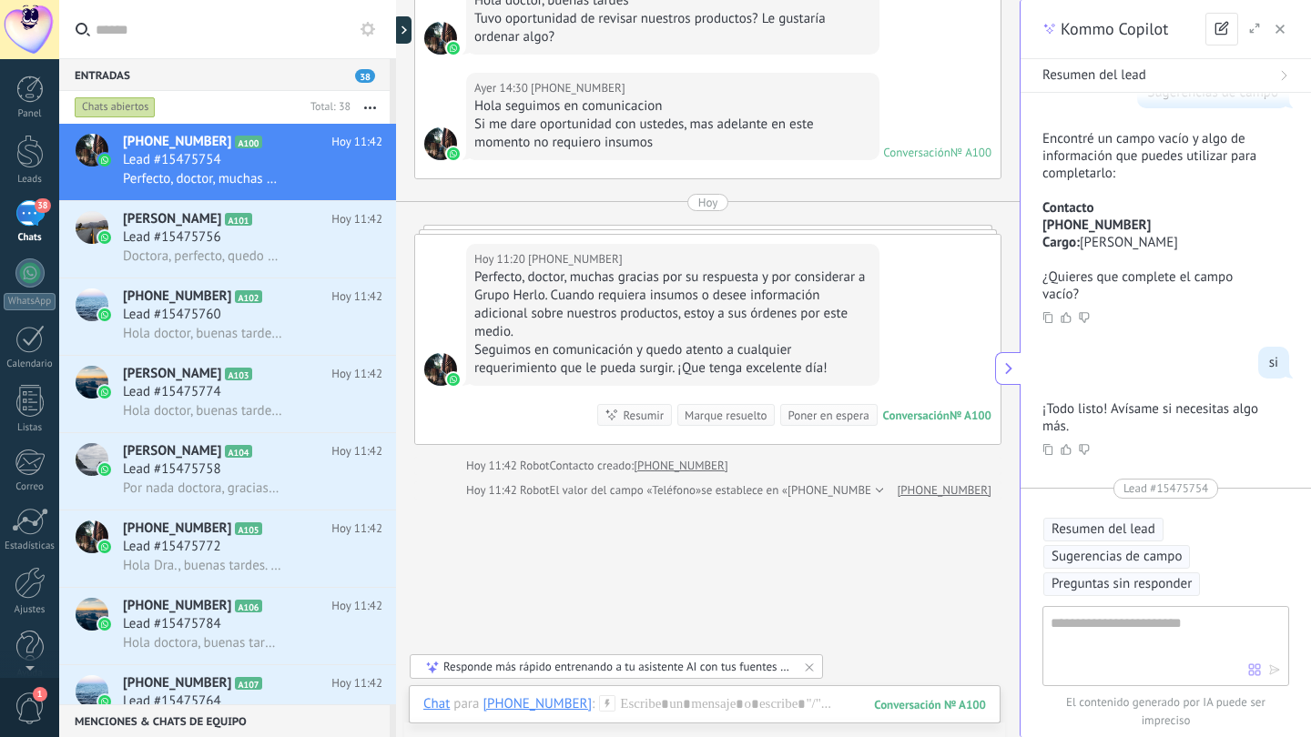
click at [1133, 559] on span "Sugerencias de campo" at bounding box center [1117, 557] width 130 height 18
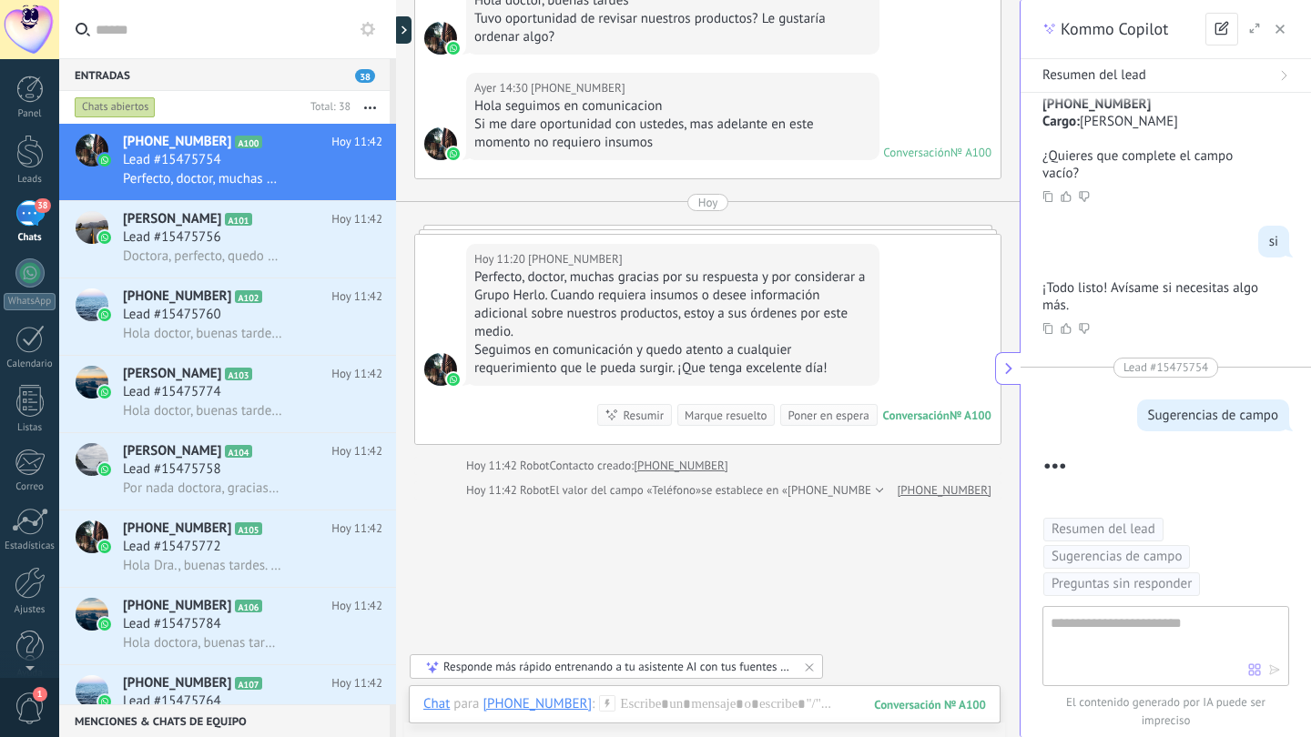
scroll to position [767, 0]
